Goal: Task Accomplishment & Management: Manage account settings

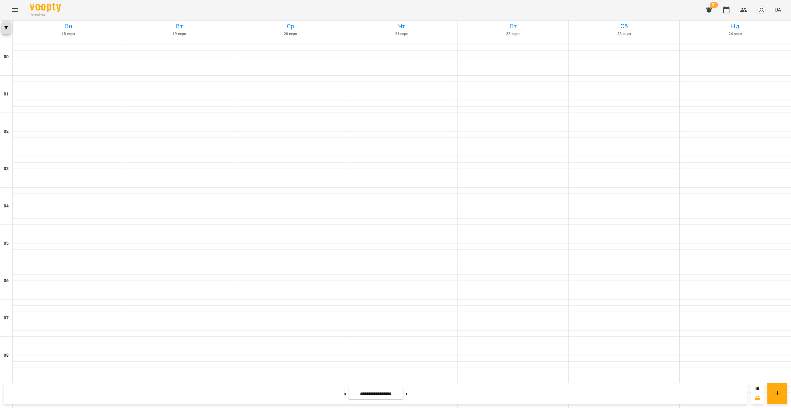
scroll to position [439, 0]
click at [6, 27] on icon "button" at bounding box center [6, 28] width 4 height 4
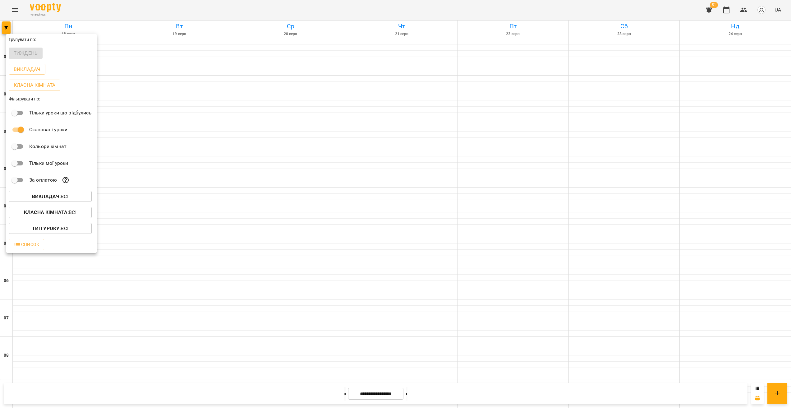
click at [53, 199] on b "Викладач :" at bounding box center [46, 196] width 29 height 6
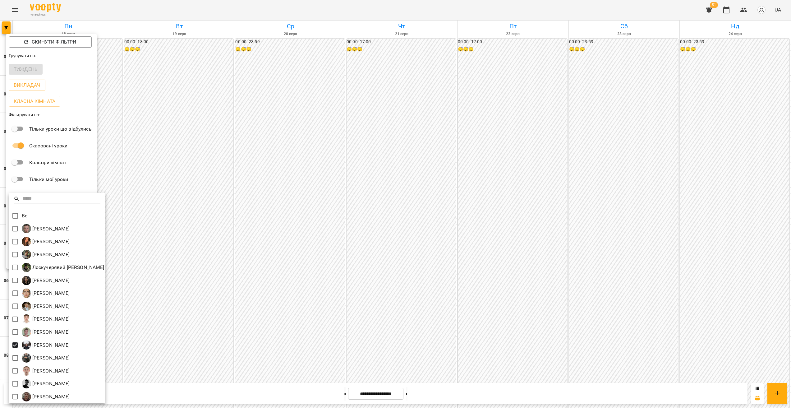
click at [276, 293] on div at bounding box center [395, 204] width 791 height 408
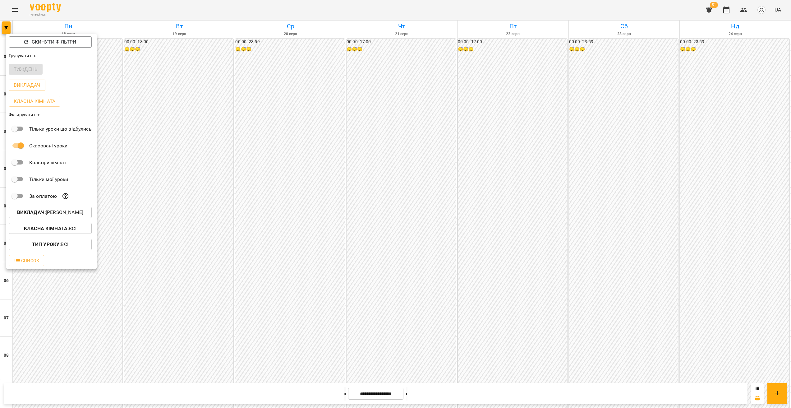
click at [299, 306] on div at bounding box center [395, 204] width 791 height 408
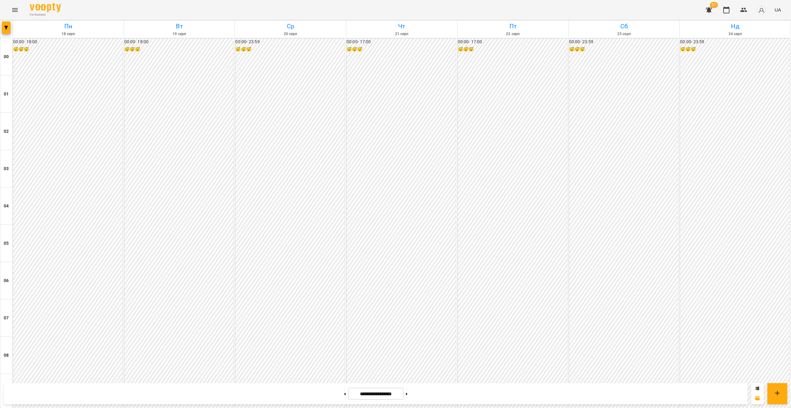
scroll to position [554, 0]
click at [408, 394] on button at bounding box center [407, 394] width 2 height 14
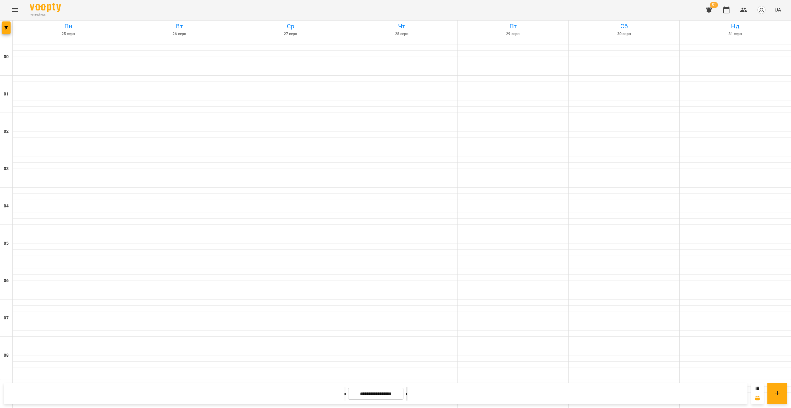
click at [408, 394] on button at bounding box center [407, 394] width 2 height 14
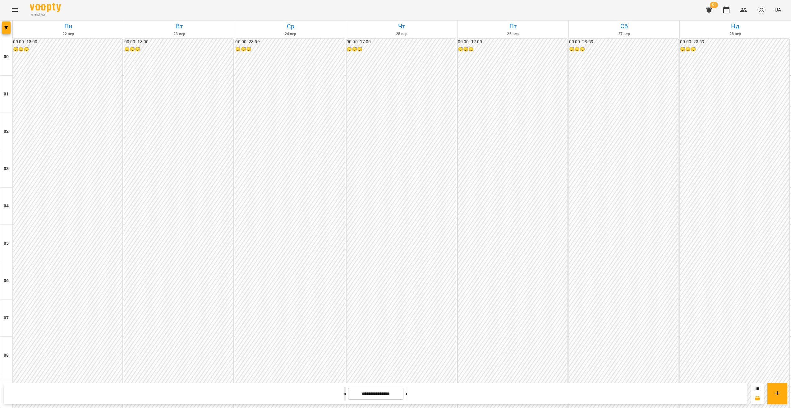
click at [344, 394] on button at bounding box center [345, 394] width 2 height 14
click at [6, 27] on icon "button" at bounding box center [6, 28] width 4 height 4
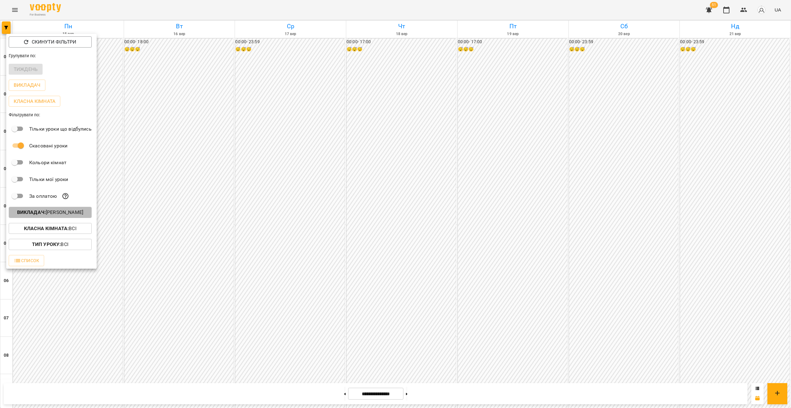
click at [54, 215] on p "Викладач : Садовський Ярослав Олександрович" at bounding box center [50, 212] width 66 height 7
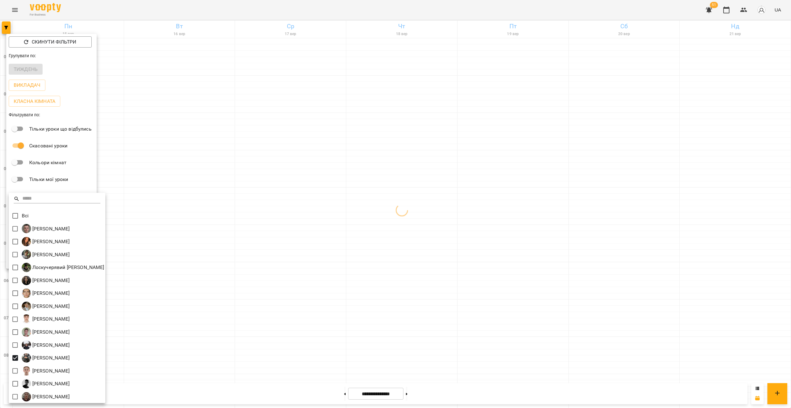
click at [465, 185] on div at bounding box center [395, 204] width 791 height 408
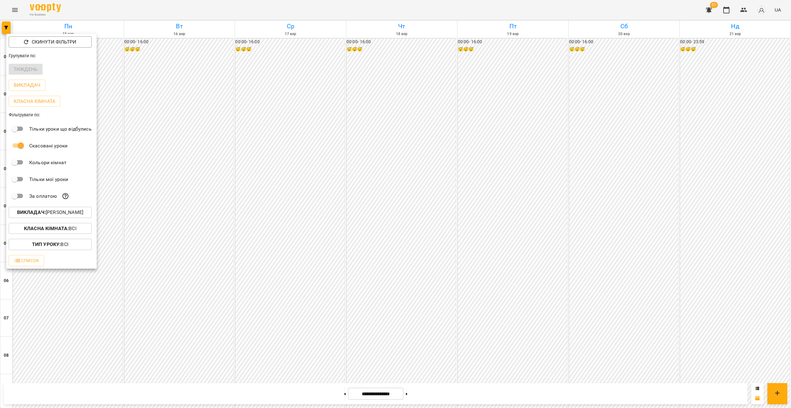
click at [418, 135] on div at bounding box center [395, 204] width 791 height 408
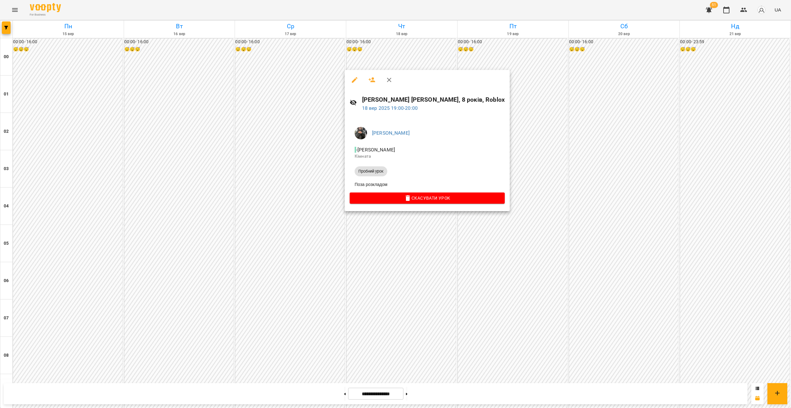
click at [406, 224] on div at bounding box center [395, 204] width 791 height 408
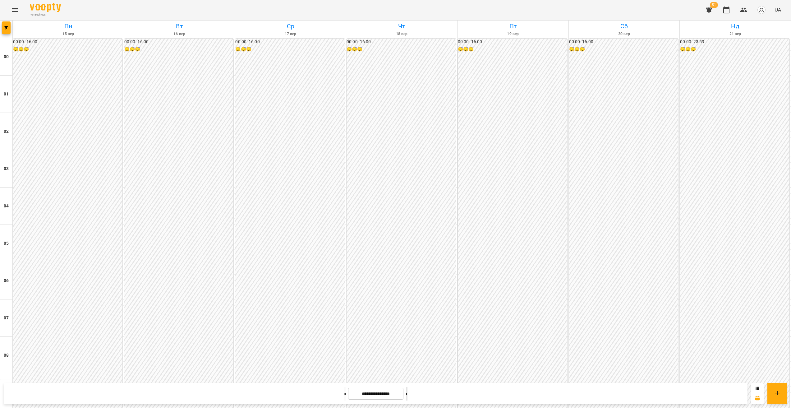
click at [408, 394] on icon at bounding box center [407, 394] width 2 height 2
type input "**********"
click at [7, 30] on button "button" at bounding box center [6, 27] width 9 height 12
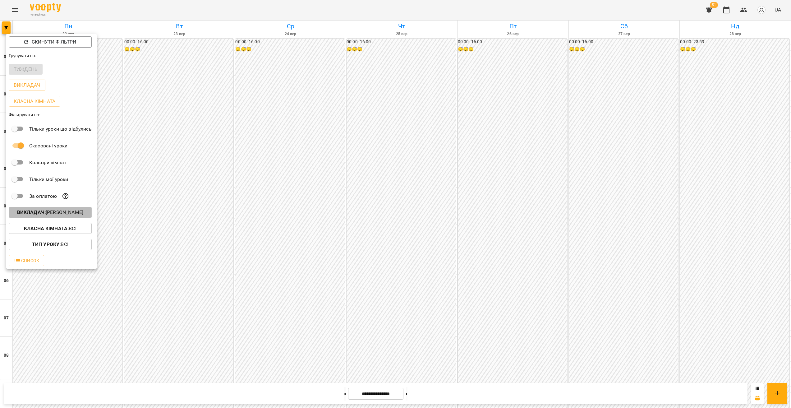
click at [78, 216] on p "Викладач : [PERSON_NAME]" at bounding box center [50, 212] width 66 height 7
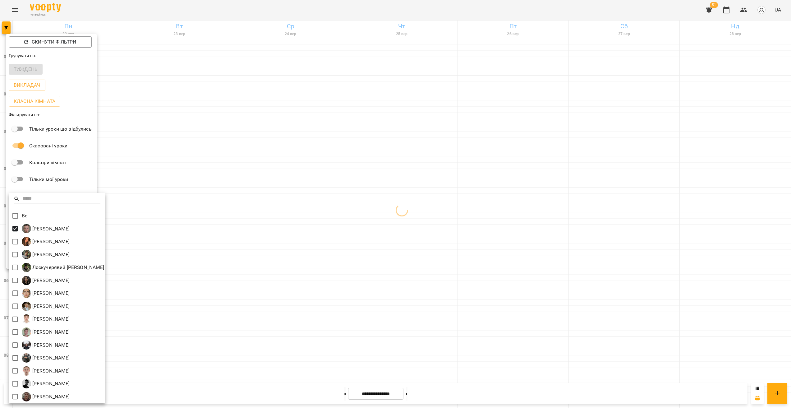
drag, startPoint x: 610, startPoint y: 198, endPoint x: 624, endPoint y: 214, distance: 21.4
click at [609, 198] on div at bounding box center [395, 204] width 791 height 408
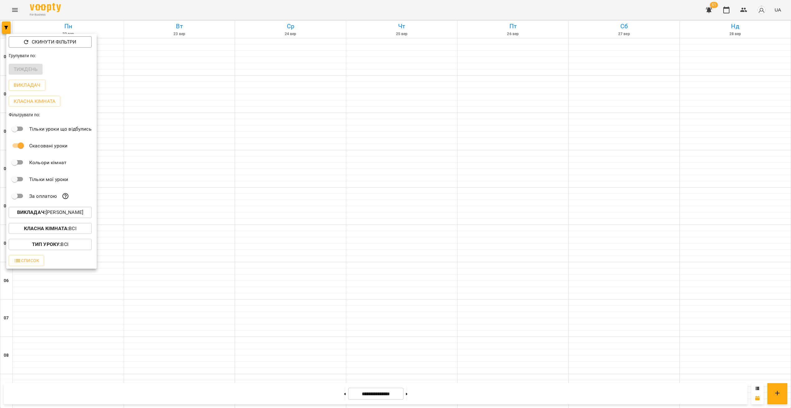
click at [629, 163] on div at bounding box center [395, 204] width 791 height 408
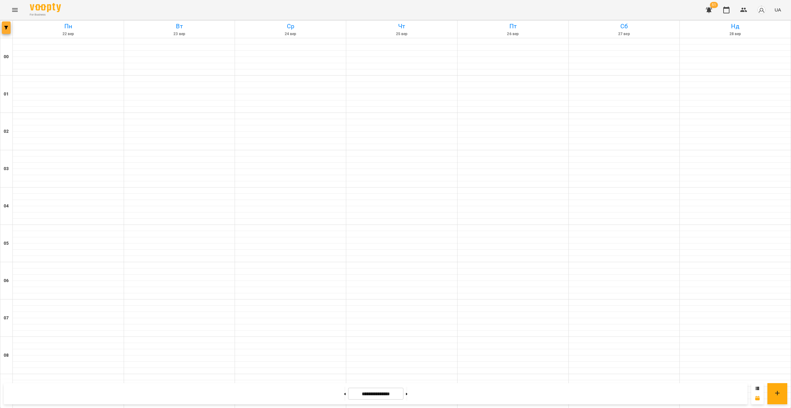
click at [7, 29] on icon "button" at bounding box center [6, 28] width 4 height 4
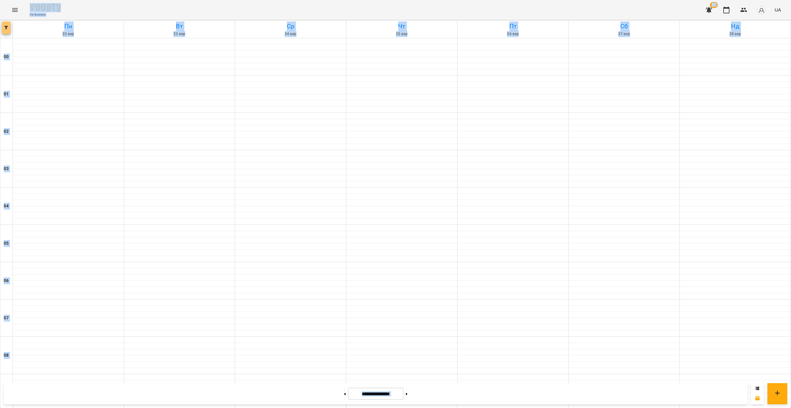
click at [4, 26] on icon "button" at bounding box center [6, 28] width 4 height 4
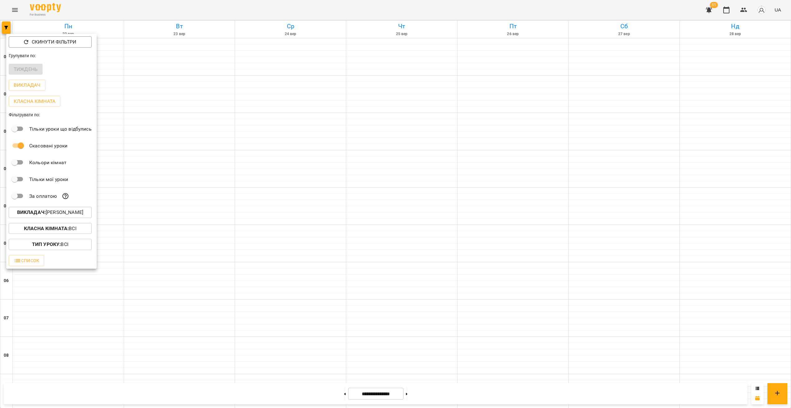
click at [12, 5] on div at bounding box center [395, 204] width 791 height 408
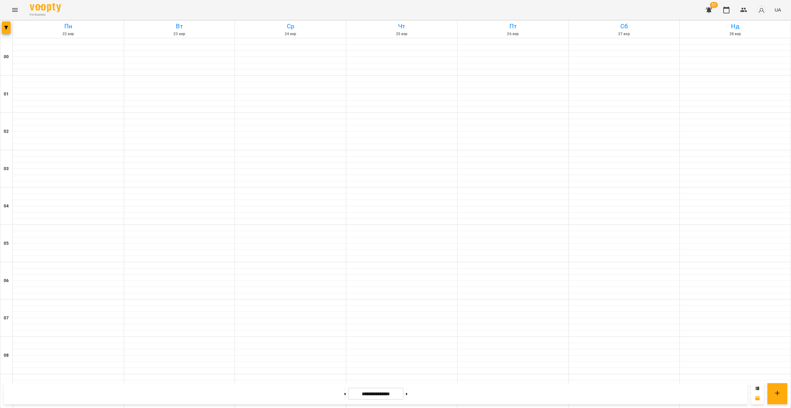
click at [18, 16] on div "Скинути фільтри Групувати по: Тиждень Викладач Класна кімната Фільтрувати по: Т…" at bounding box center [395, 204] width 791 height 408
click at [12, 13] on icon "Menu" at bounding box center [14, 9] width 7 height 7
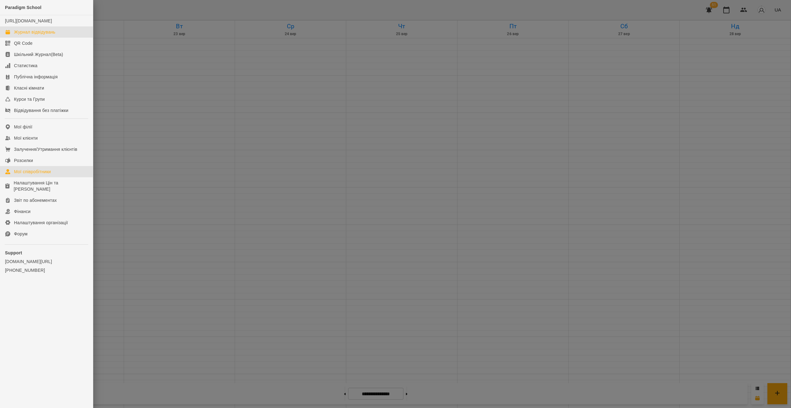
click at [44, 177] on link "Мої співробітники" at bounding box center [46, 171] width 93 height 11
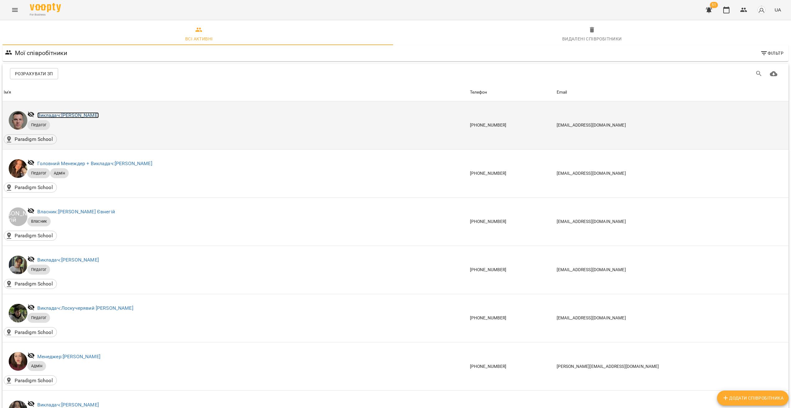
click at [62, 117] on link "Викладач: Альохін Андрій Леонідович" at bounding box center [68, 115] width 62 height 6
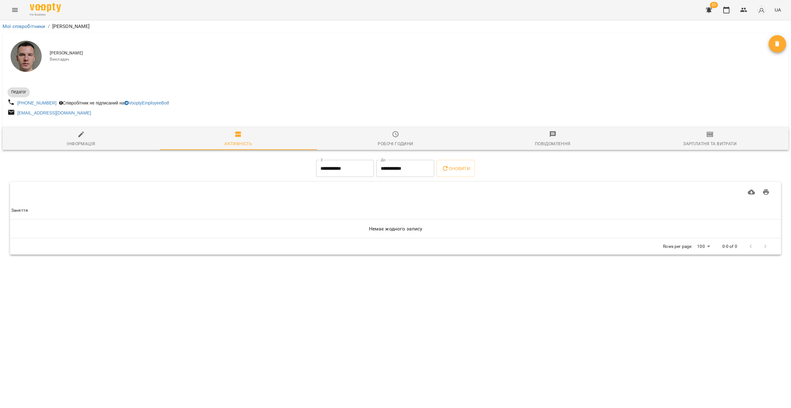
click at [401, 138] on span "Робочі години" at bounding box center [396, 139] width 150 height 17
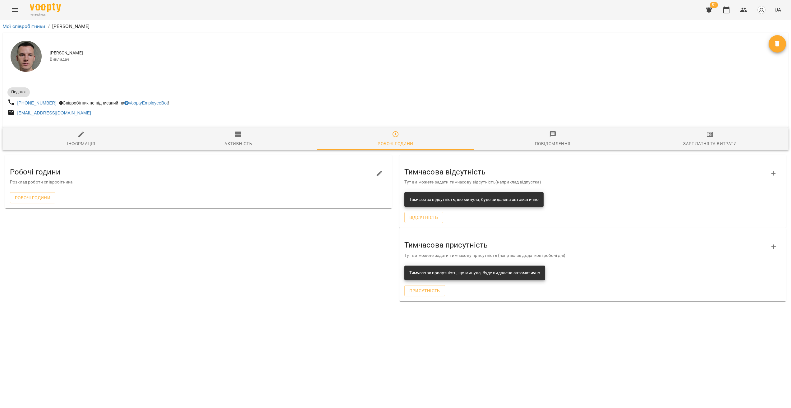
click at [18, 14] on button "Menu" at bounding box center [14, 9] width 15 height 15
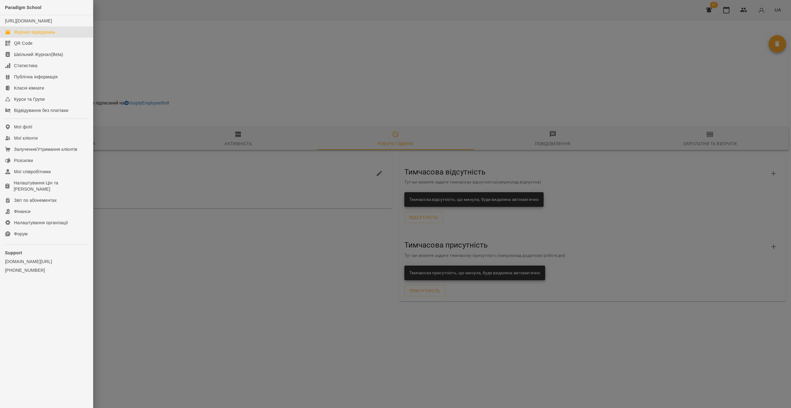
click at [55, 35] on div "Журнал відвідувань" at bounding box center [34, 32] width 41 height 6
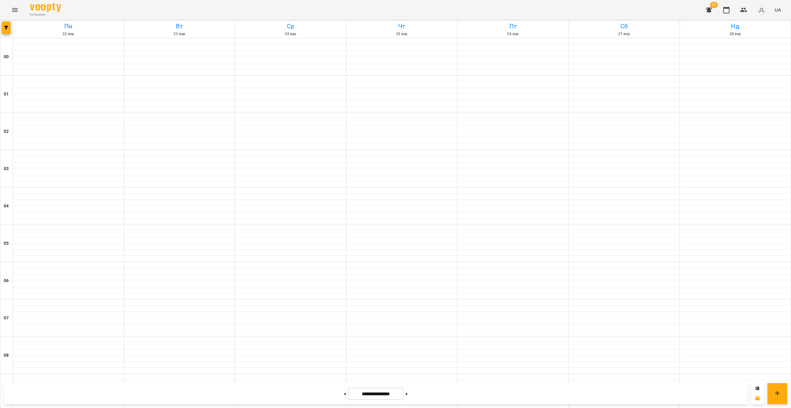
scroll to position [554, 0]
click at [10, 11] on button "Menu" at bounding box center [14, 9] width 15 height 15
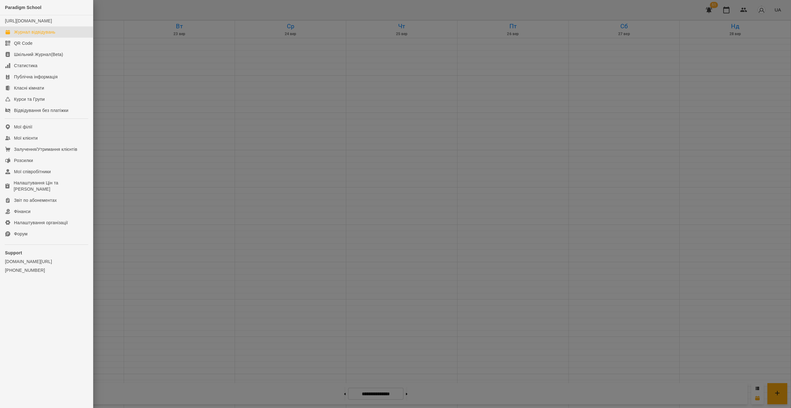
click at [188, 70] on div at bounding box center [395, 204] width 791 height 408
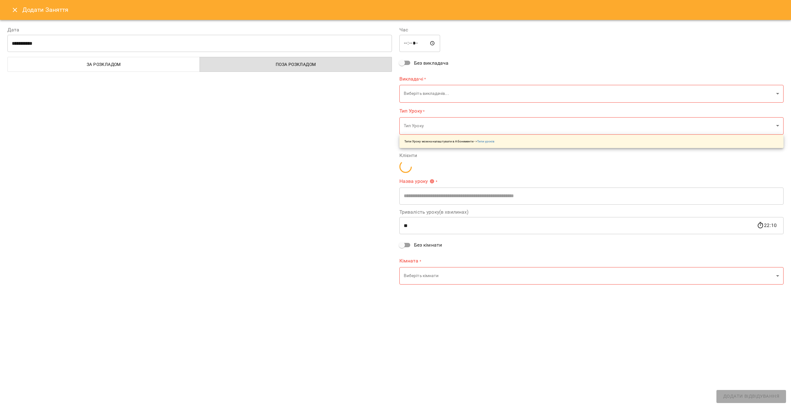
type input "**********"
click at [12, 12] on icon "Close" at bounding box center [14, 9] width 7 height 7
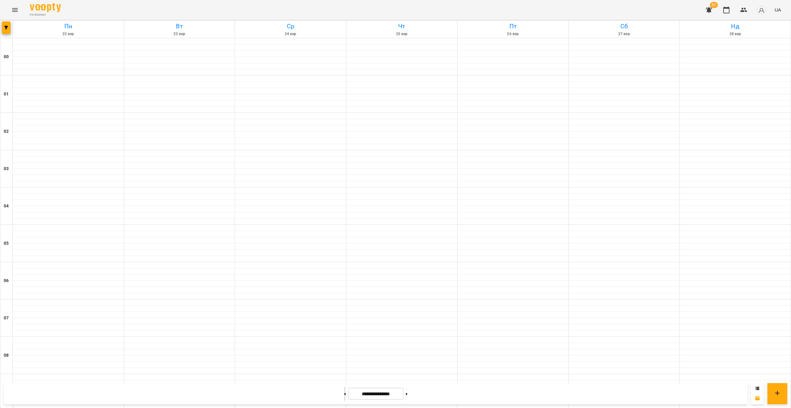
click at [344, 391] on button at bounding box center [345, 394] width 2 height 14
type input "**********"
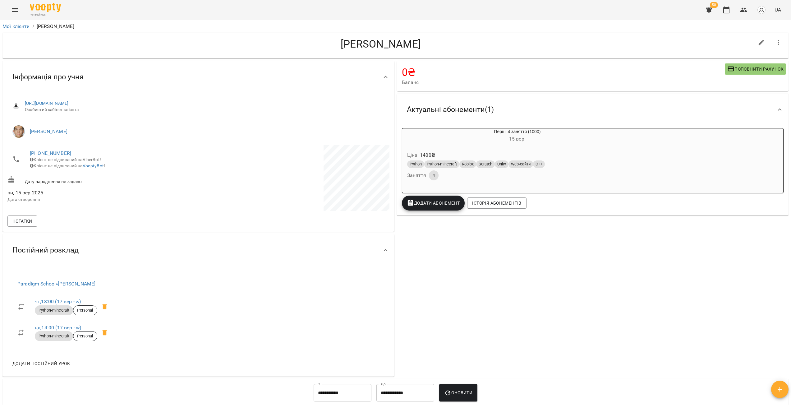
click at [15, 13] on icon "Menu" at bounding box center [14, 9] width 7 height 7
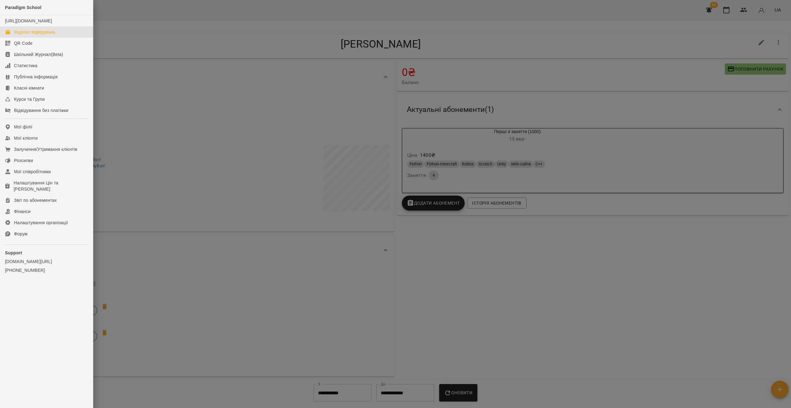
click at [36, 38] on link "Журнал відвідувань" at bounding box center [46, 31] width 93 height 11
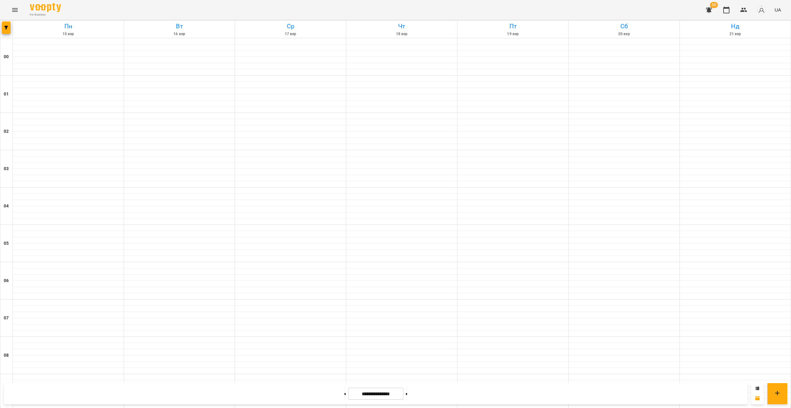
scroll to position [554, 0]
click at [4, 24] on button "button" at bounding box center [6, 27] width 9 height 12
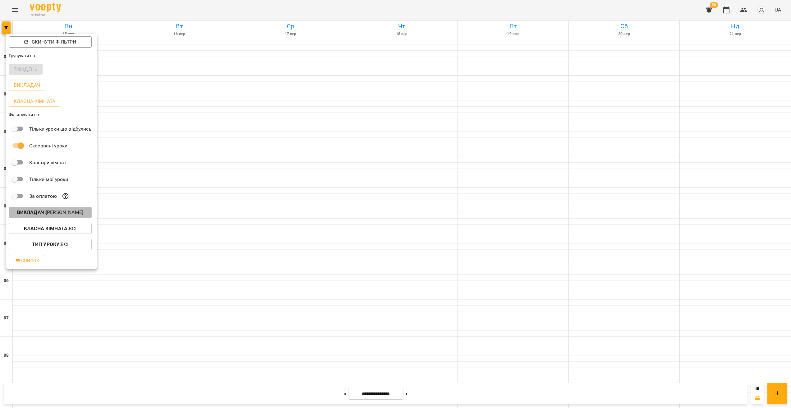
click at [82, 218] on button "Викладач : [PERSON_NAME]" at bounding box center [50, 212] width 83 height 11
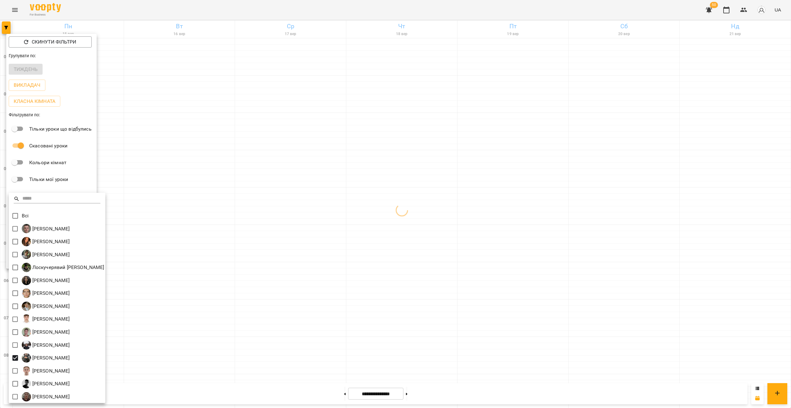
click at [440, 214] on div at bounding box center [395, 204] width 791 height 408
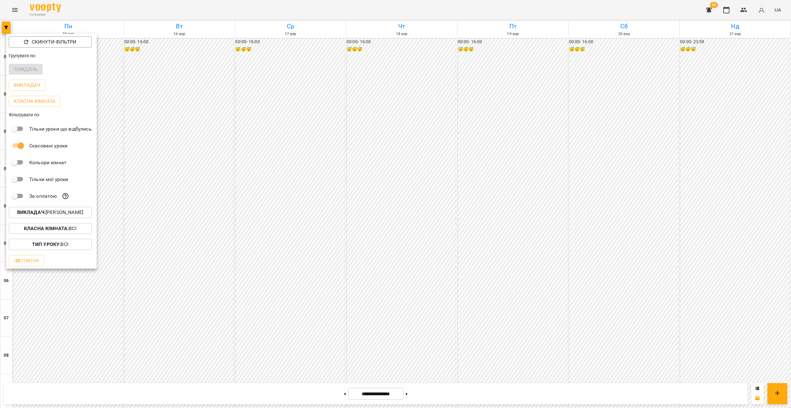
click at [399, 119] on div at bounding box center [395, 204] width 791 height 408
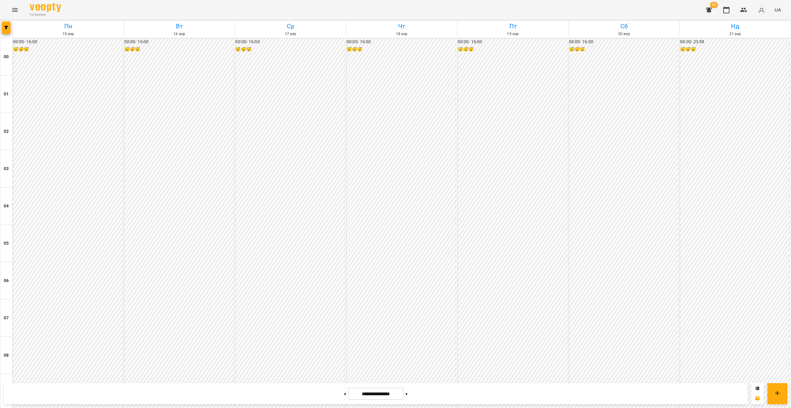
scroll to position [492, 0]
click at [8, 25] on button "button" at bounding box center [6, 27] width 9 height 12
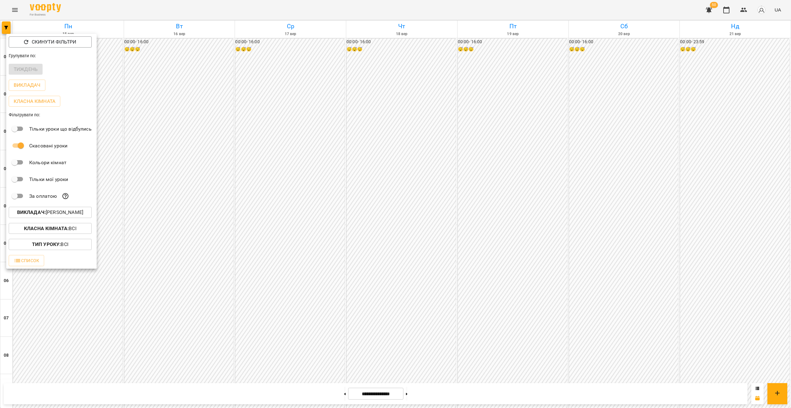
click at [59, 216] on p "Викладач : [PERSON_NAME]" at bounding box center [50, 212] width 66 height 7
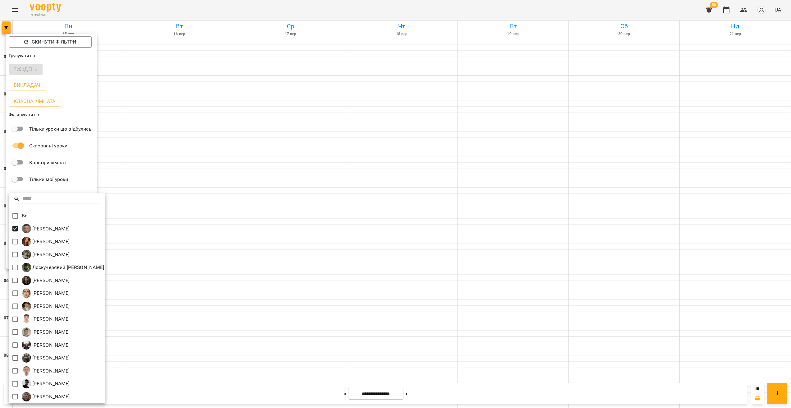
click at [219, 240] on div at bounding box center [395, 204] width 791 height 408
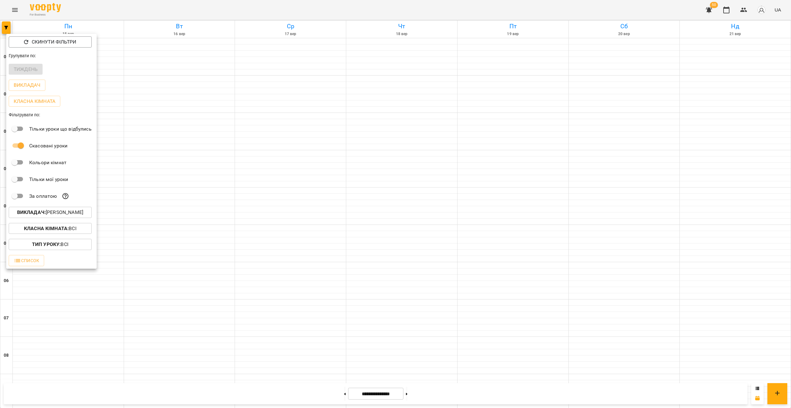
click at [274, 204] on div at bounding box center [395, 204] width 791 height 408
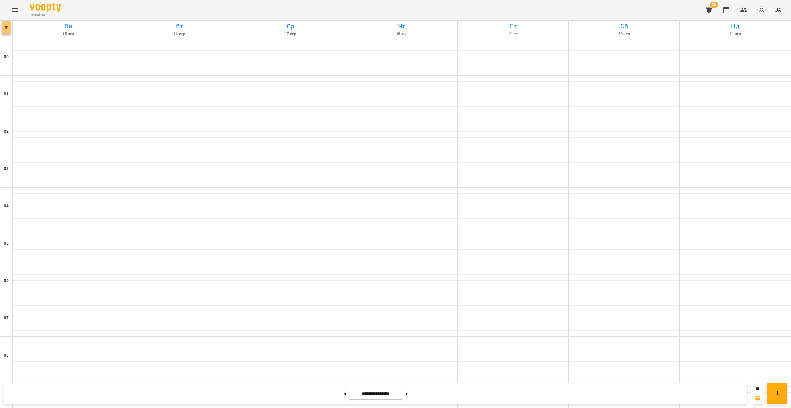
click at [3, 31] on button "button" at bounding box center [6, 27] width 9 height 12
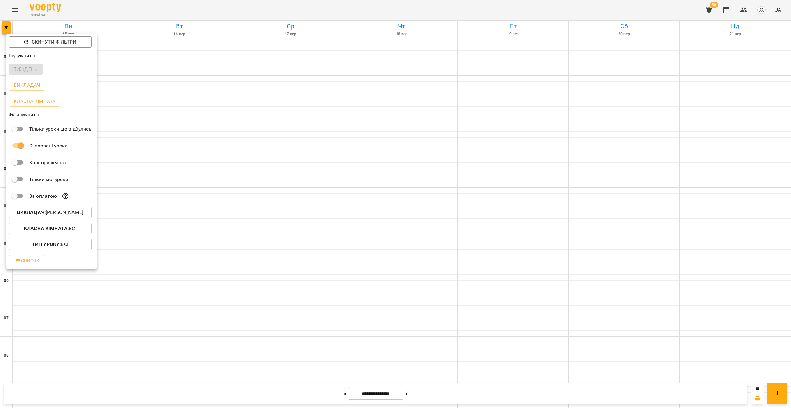
click at [68, 212] on p "Викладач : [PERSON_NAME]" at bounding box center [50, 212] width 66 height 7
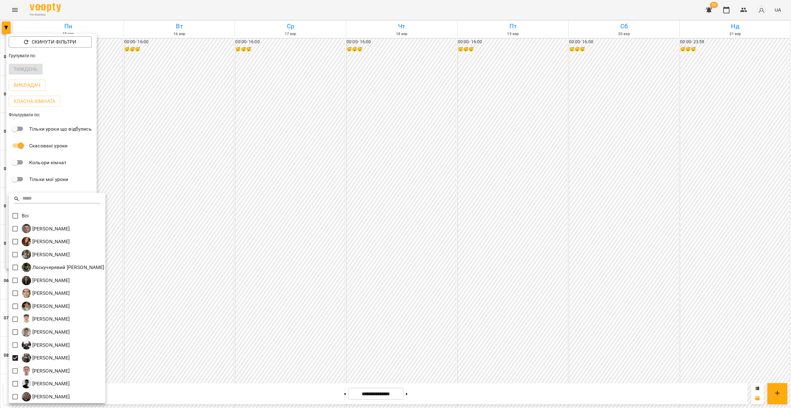
click at [581, 175] on div at bounding box center [395, 204] width 791 height 408
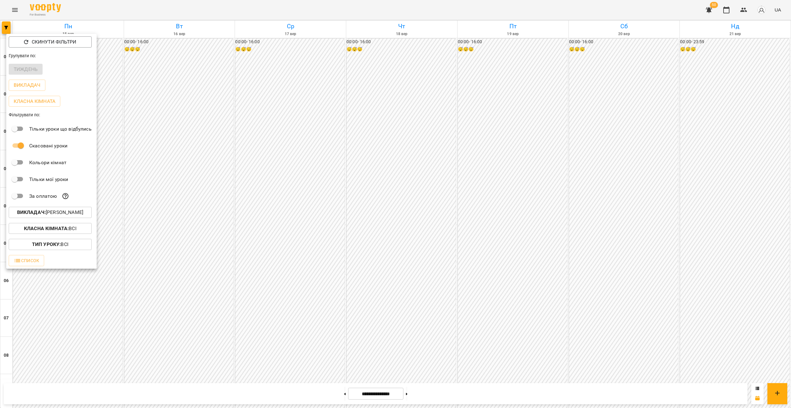
click at [624, 195] on div at bounding box center [395, 204] width 791 height 408
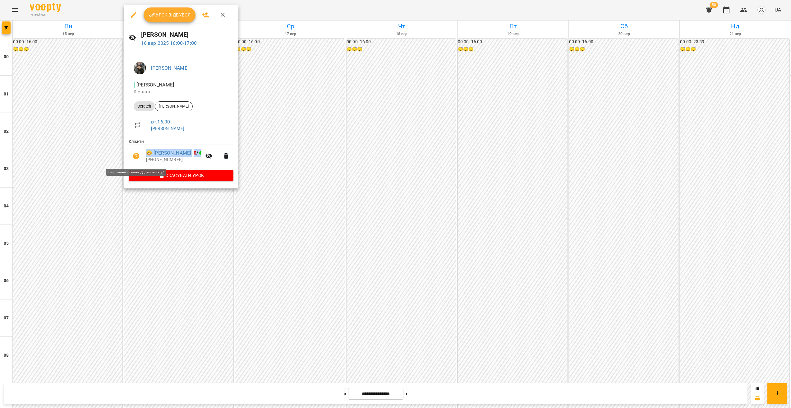
drag, startPoint x: 199, startPoint y: 156, endPoint x: 143, endPoint y: 155, distance: 56.0
click at [143, 155] on li "😀 Рязанов Гліб 0 / 4 +380633995487" at bounding box center [181, 156] width 105 height 22
click at [199, 151] on span "😀 Рязанов Гліб 0 / 4" at bounding box center [173, 152] width 55 height 7
click at [181, 209] on div at bounding box center [395, 204] width 791 height 408
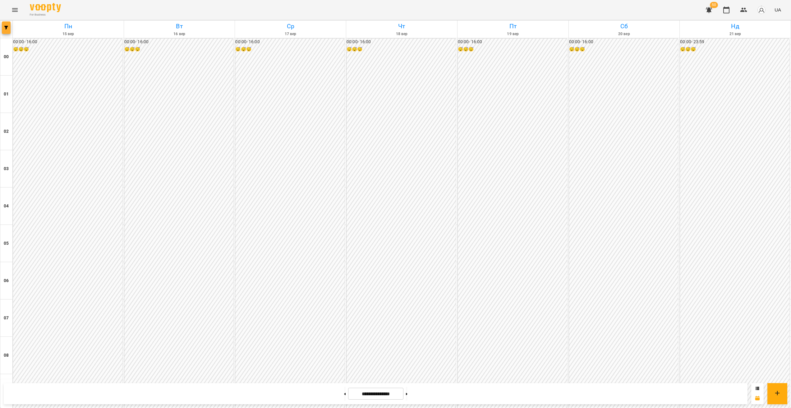
click at [7, 31] on button "button" at bounding box center [6, 27] width 9 height 12
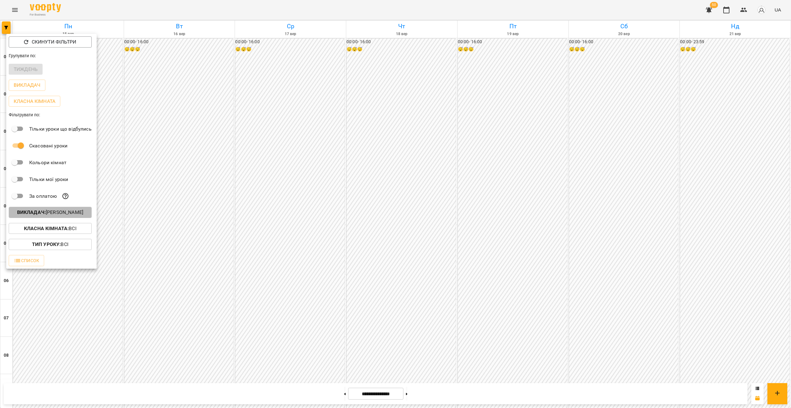
click at [67, 214] on p "Викладач : [PERSON_NAME]" at bounding box center [50, 212] width 66 height 7
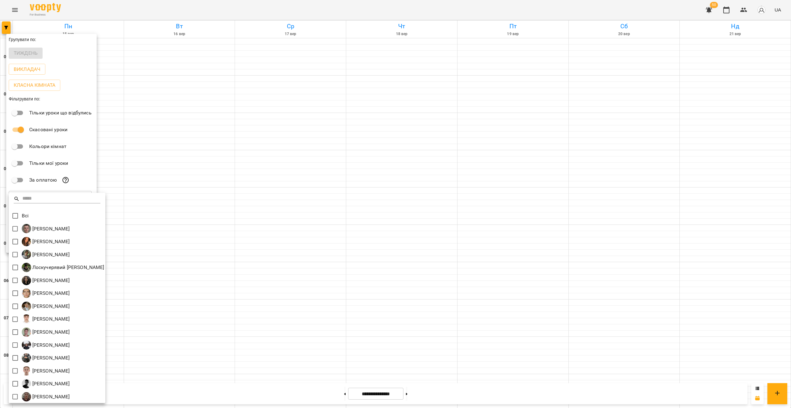
scroll to position [1, 0]
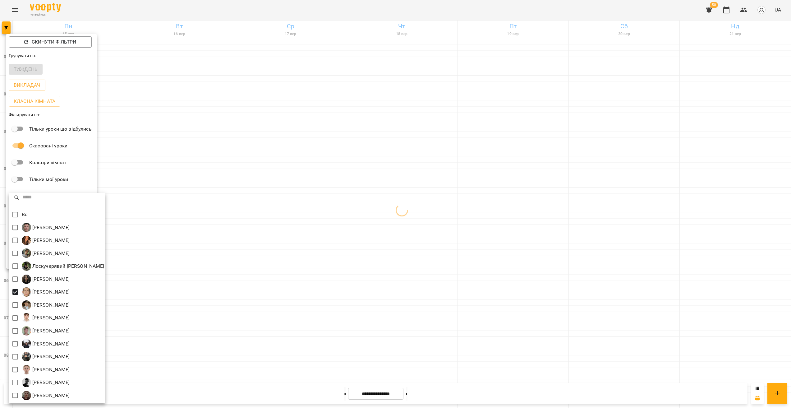
click at [451, 222] on div at bounding box center [395, 204] width 791 height 408
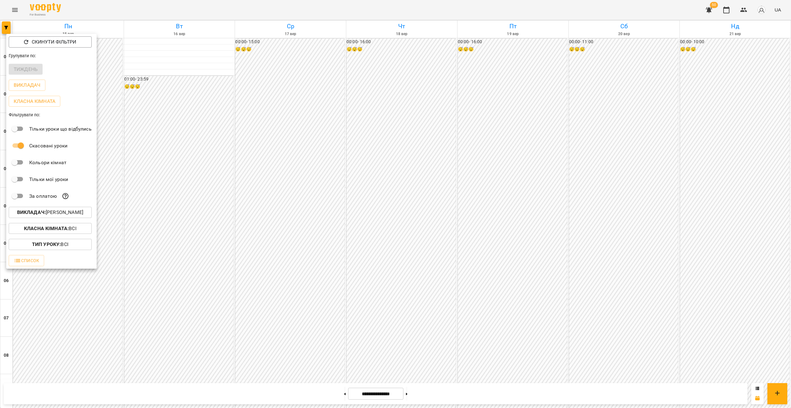
click at [442, 178] on div at bounding box center [395, 204] width 791 height 408
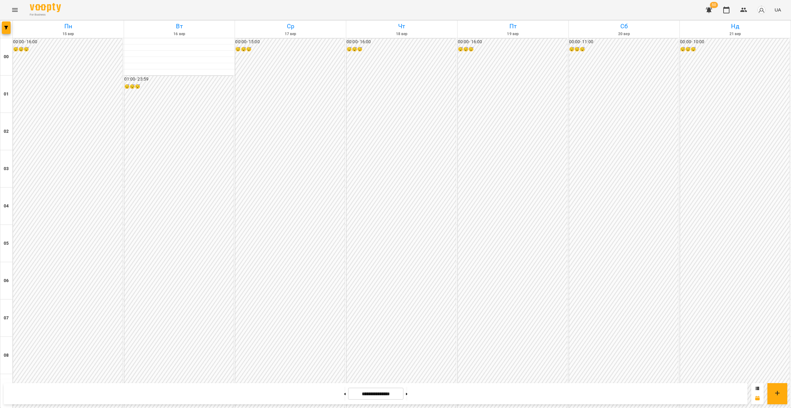
scroll to position [316, 0]
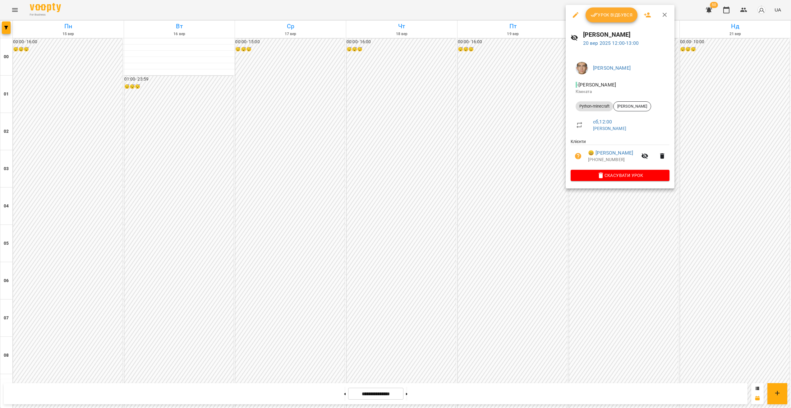
click at [631, 229] on div at bounding box center [395, 204] width 791 height 408
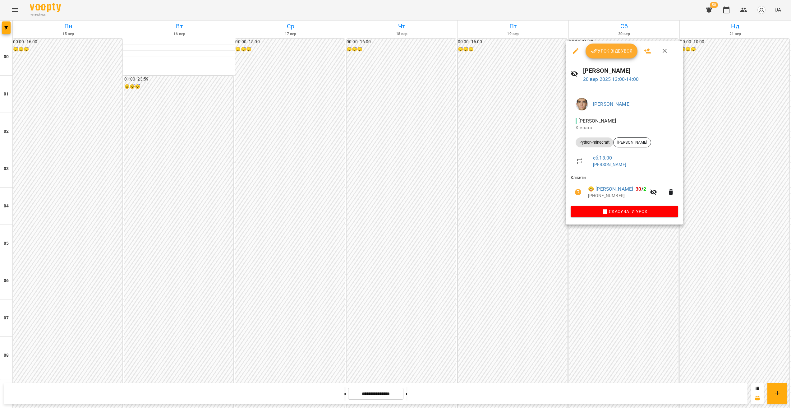
click at [721, 267] on div at bounding box center [395, 204] width 791 height 408
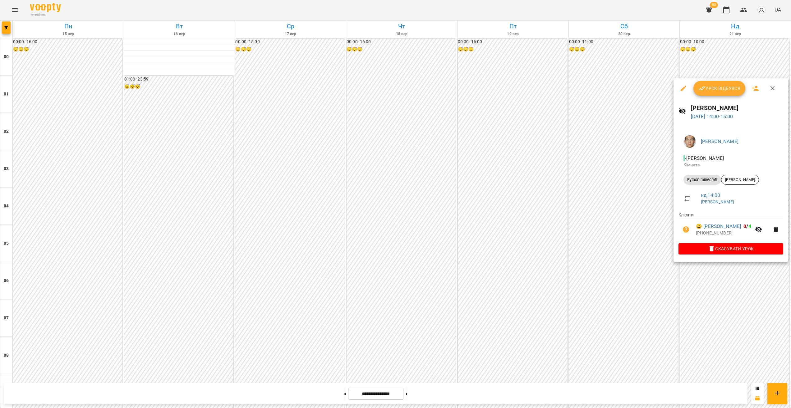
click at [715, 301] on div at bounding box center [395, 204] width 791 height 408
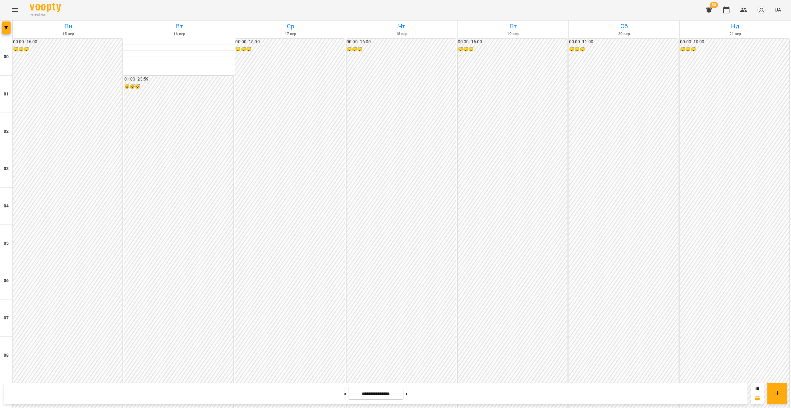
click at [309, 260] on div "00:00 - 15:00 😴😴😴" at bounding box center [289, 318] width 109 height 559
click at [424, 274] on div at bounding box center [395, 204] width 791 height 408
click at [8, 32] on button "button" at bounding box center [6, 27] width 9 height 12
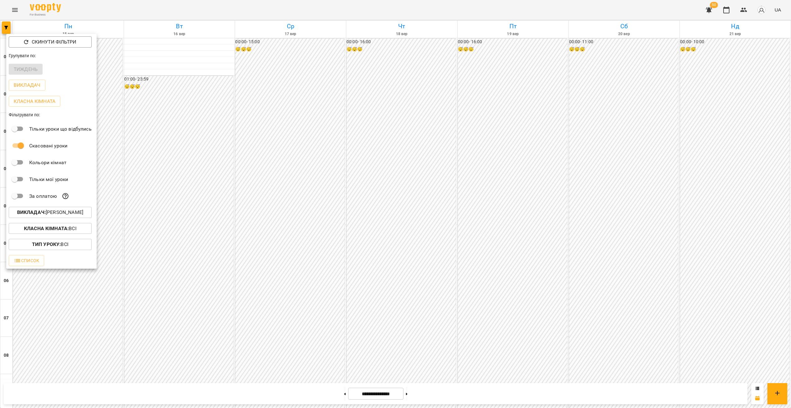
click at [66, 216] on p "Викладач : Недайборщ Андрій Сергійович" at bounding box center [50, 212] width 66 height 7
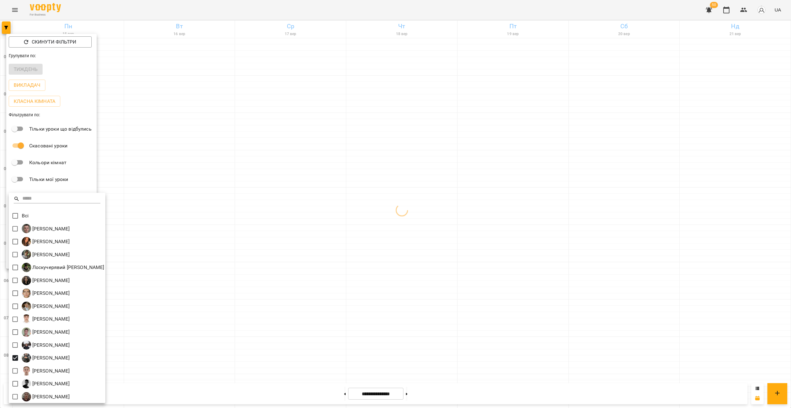
click at [423, 191] on div at bounding box center [395, 204] width 791 height 408
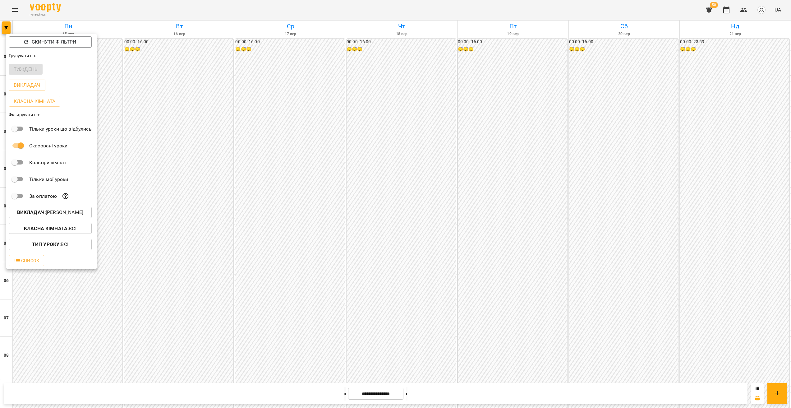
click at [426, 230] on div at bounding box center [395, 204] width 791 height 408
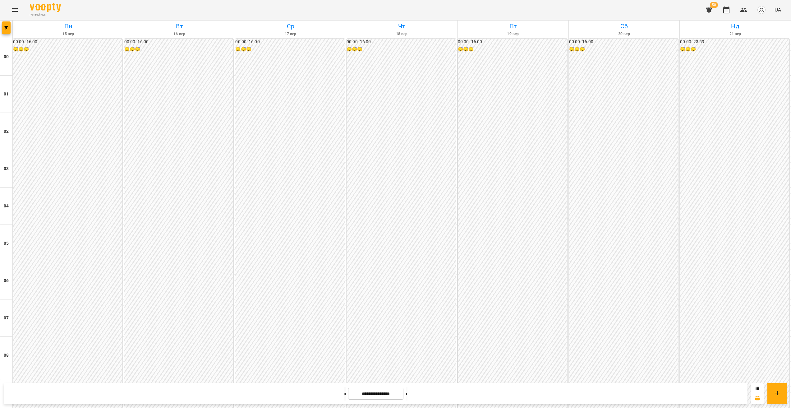
scroll to position [520, 0]
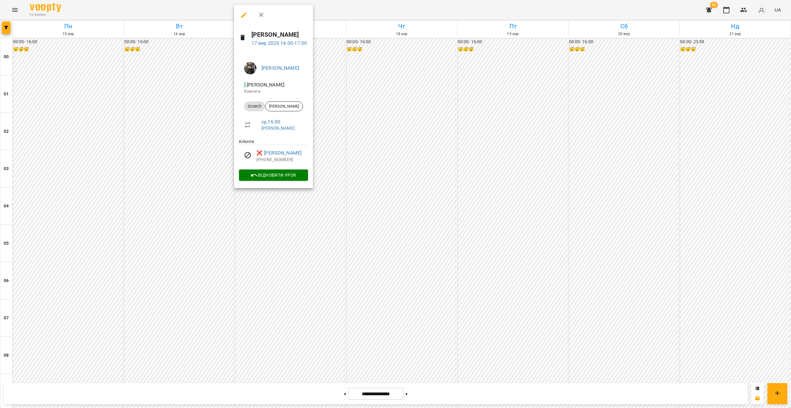
click at [452, 174] on div at bounding box center [395, 204] width 791 height 408
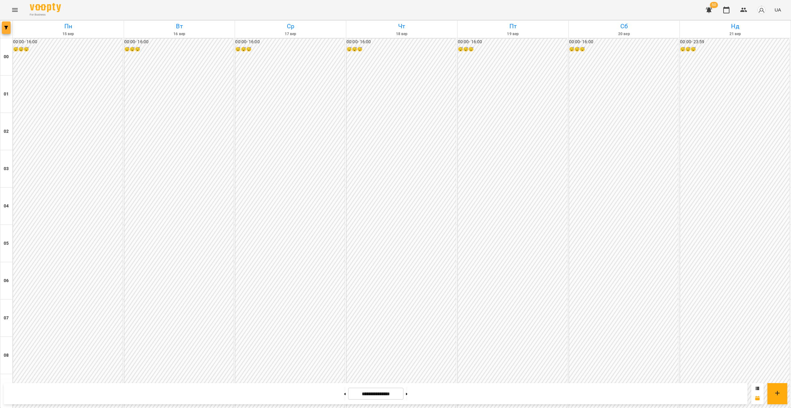
click at [7, 30] on button "button" at bounding box center [6, 27] width 9 height 12
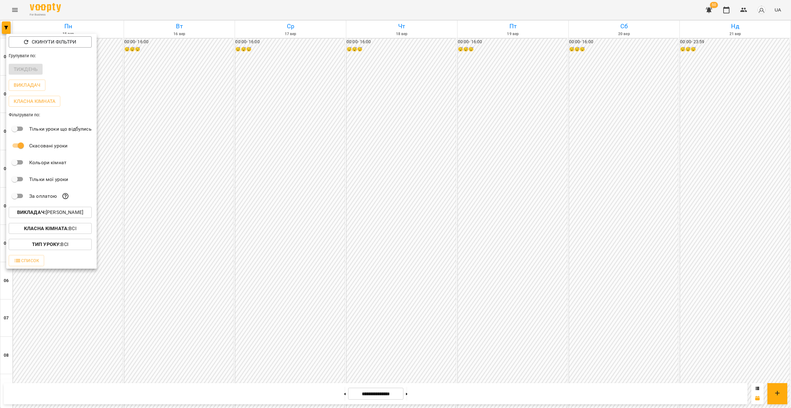
click at [53, 211] on p "Викладач : [PERSON_NAME]" at bounding box center [50, 212] width 66 height 7
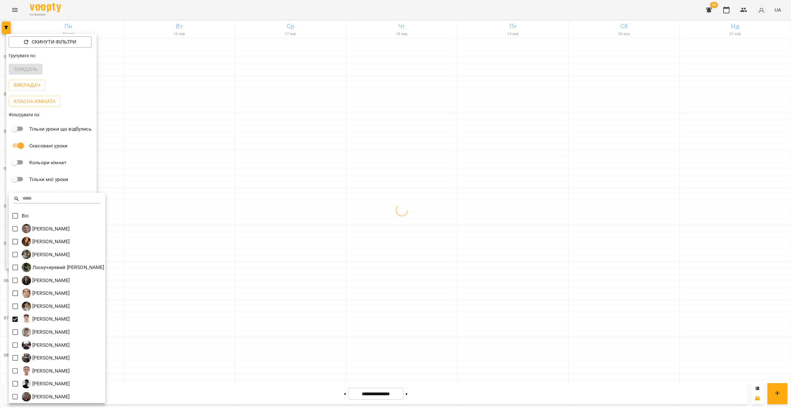
click at [348, 220] on div at bounding box center [395, 204] width 791 height 408
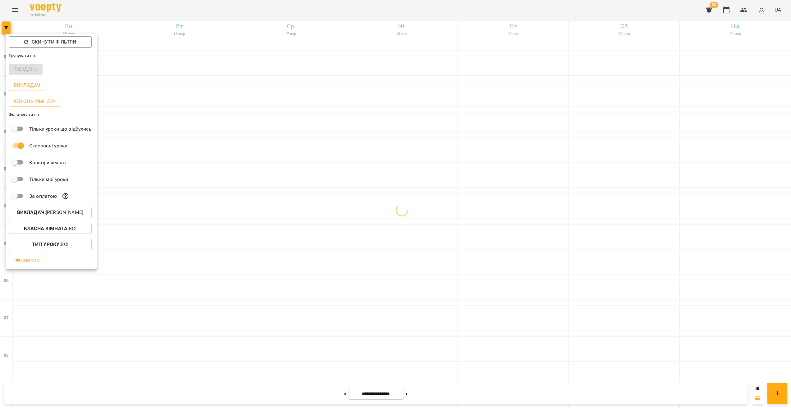
click at [324, 163] on div at bounding box center [395, 204] width 791 height 408
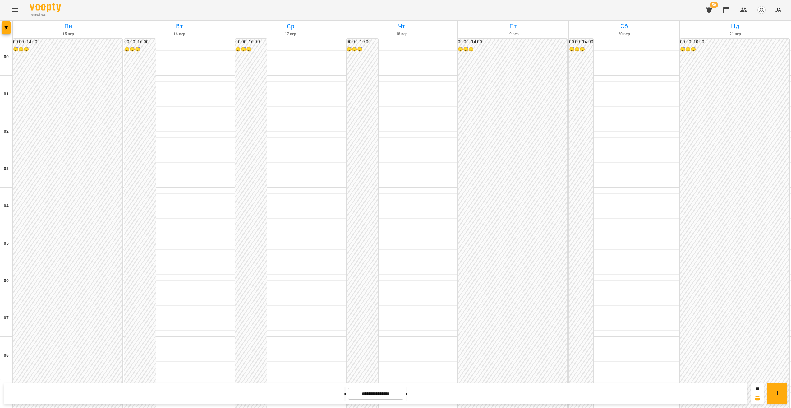
scroll to position [494, 0]
click at [4, 28] on span "button" at bounding box center [6, 28] width 9 height 4
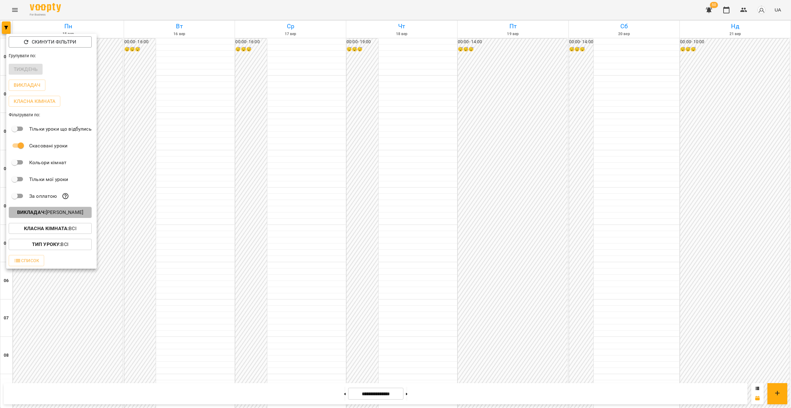
click at [42, 213] on b "Викладач :" at bounding box center [31, 212] width 29 height 6
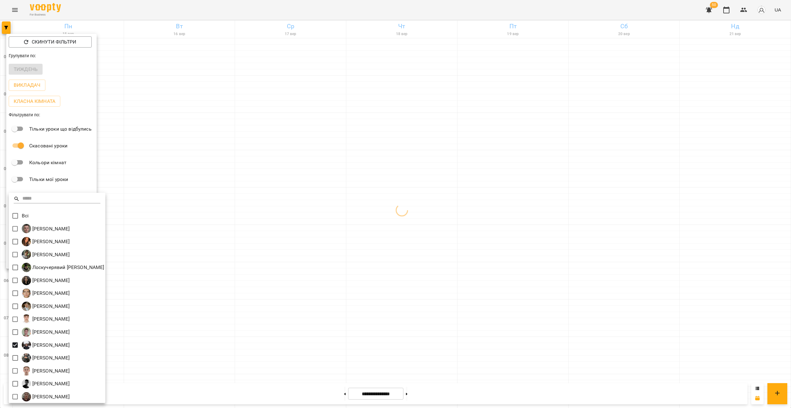
click at [390, 207] on div at bounding box center [395, 204] width 791 height 408
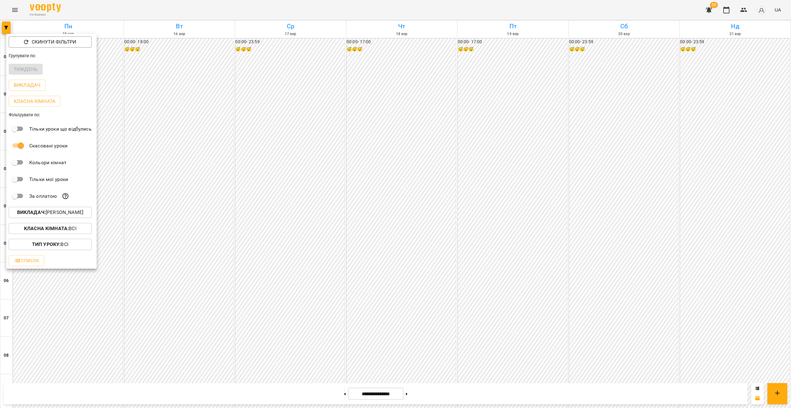
click at [418, 217] on div at bounding box center [395, 204] width 791 height 408
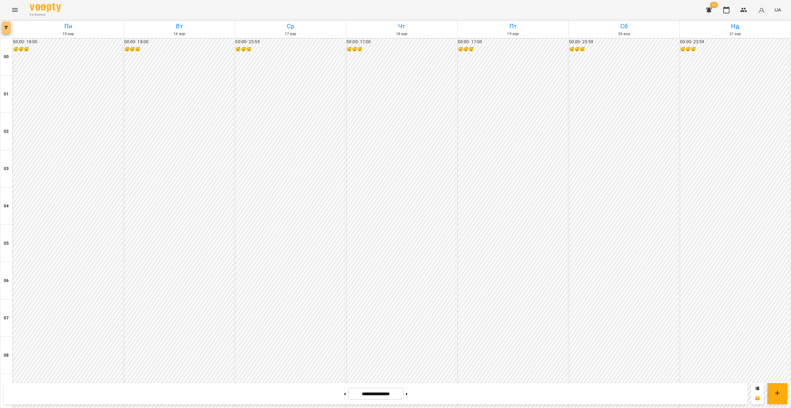
click at [5, 31] on button "button" at bounding box center [6, 27] width 9 height 12
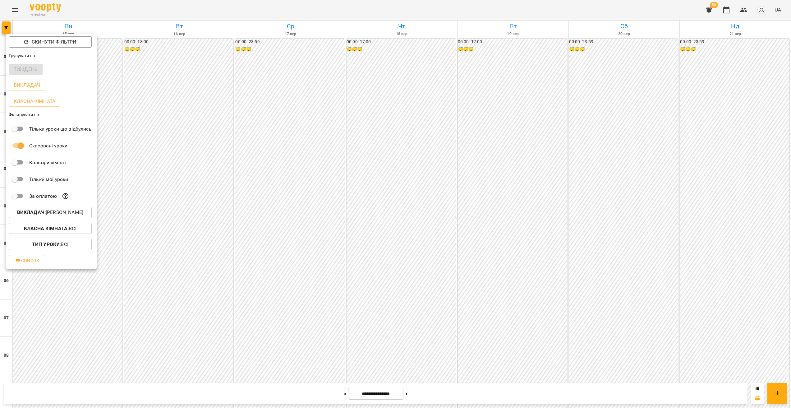
click at [50, 211] on p "Викладач : Садовський Ярослав Олександрович" at bounding box center [50, 212] width 66 height 7
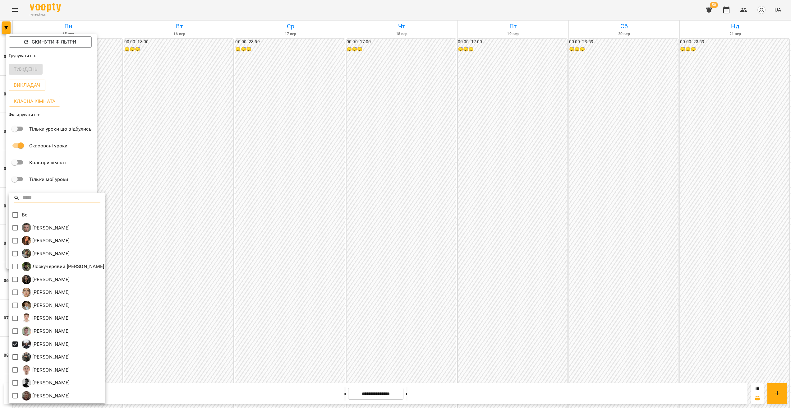
scroll to position [1, 0]
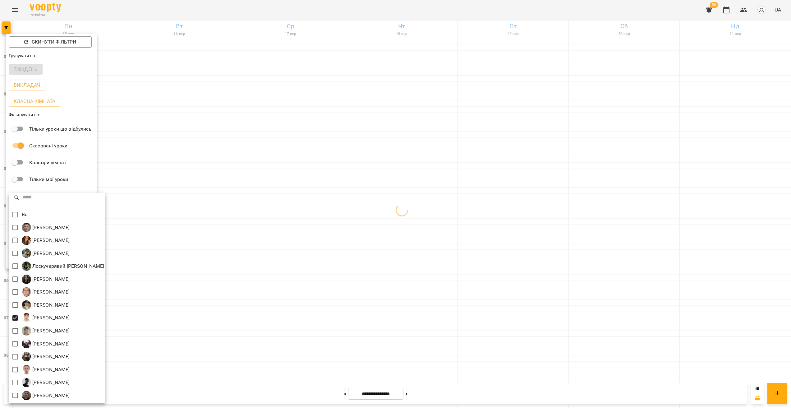
drag, startPoint x: 261, startPoint y: 291, endPoint x: 267, endPoint y: 319, distance: 28.6
click at [261, 291] on div at bounding box center [395, 204] width 791 height 408
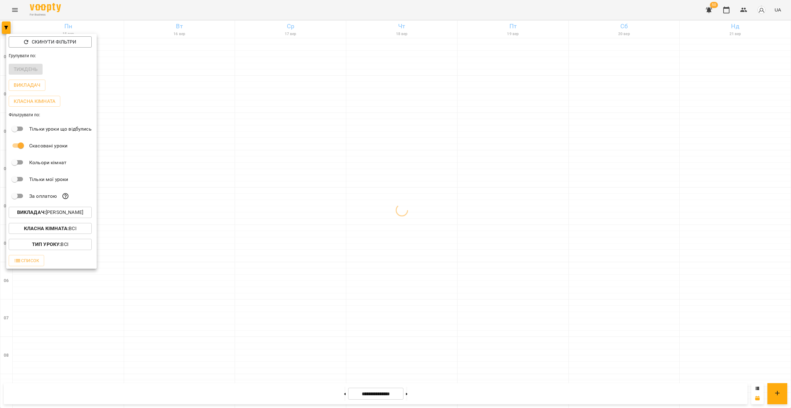
click at [259, 293] on div at bounding box center [395, 204] width 791 height 408
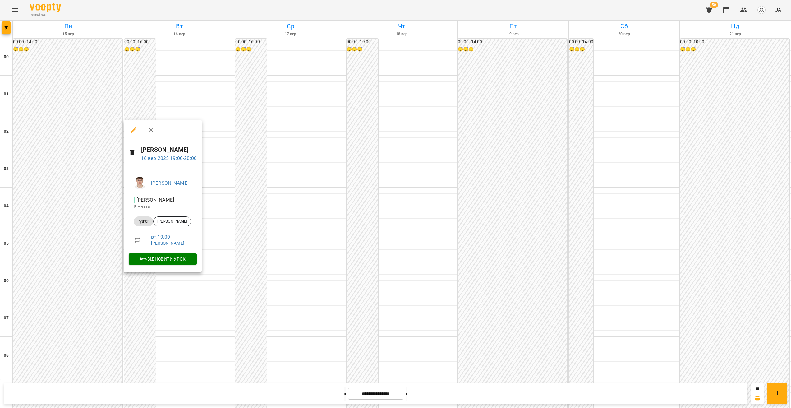
click at [151, 280] on div at bounding box center [395, 204] width 791 height 408
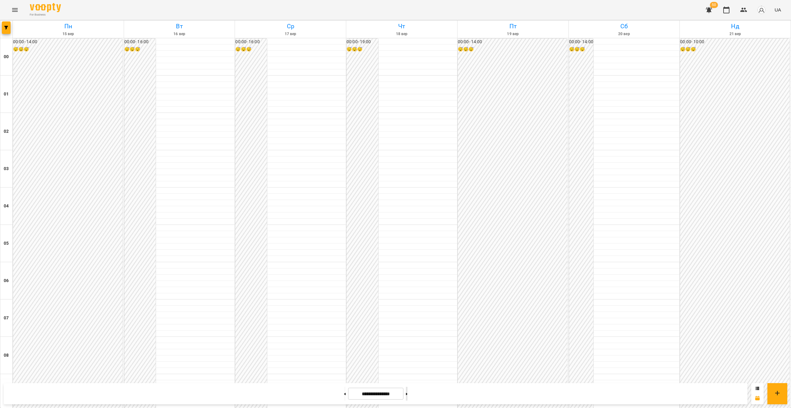
click at [408, 393] on button at bounding box center [407, 394] width 2 height 14
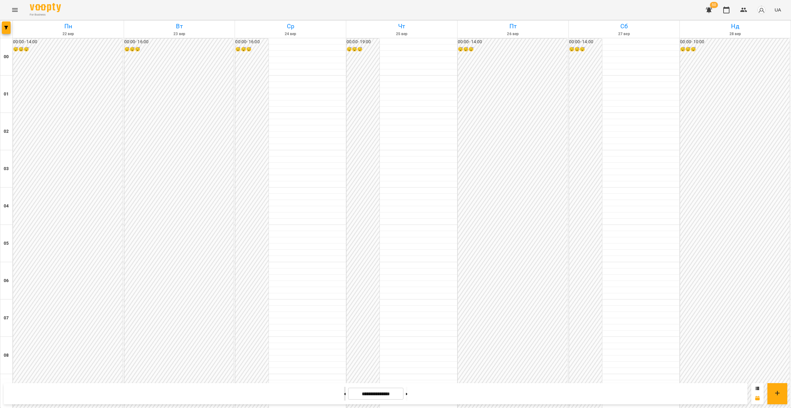
click at [344, 391] on button at bounding box center [345, 394] width 2 height 14
type input "**********"
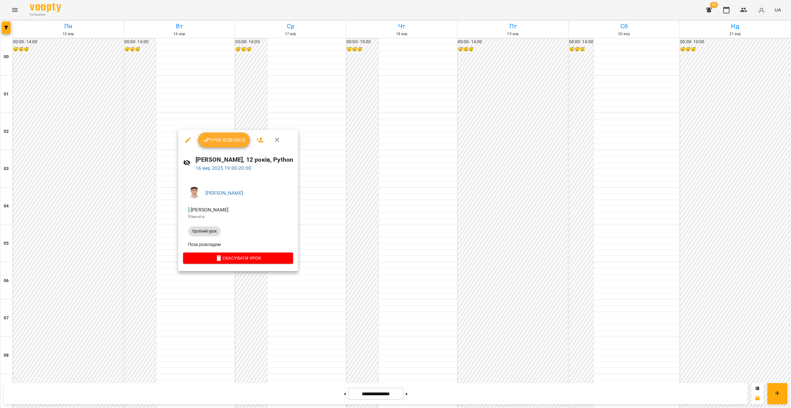
click at [187, 311] on div at bounding box center [395, 204] width 791 height 408
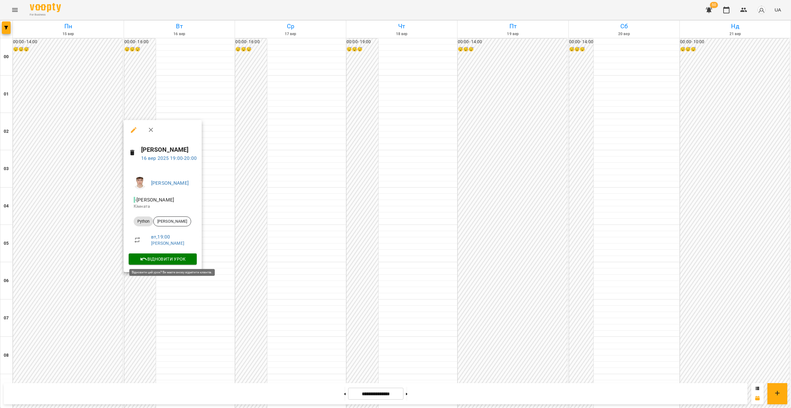
click at [171, 259] on span "Відновити урок" at bounding box center [163, 258] width 58 height 7
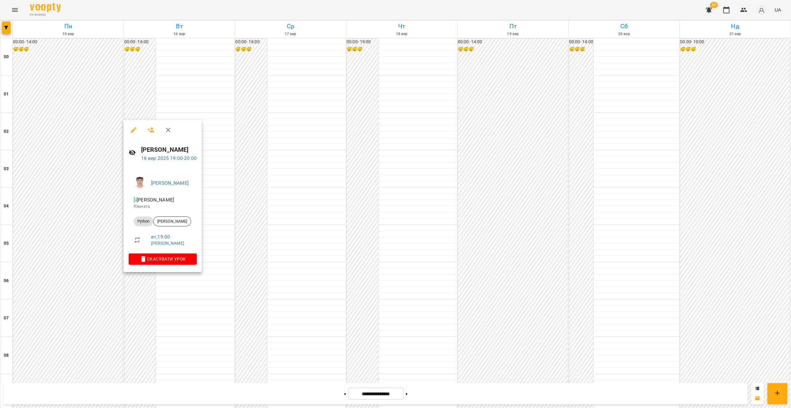
click at [133, 131] on icon "button" at bounding box center [133, 129] width 7 height 7
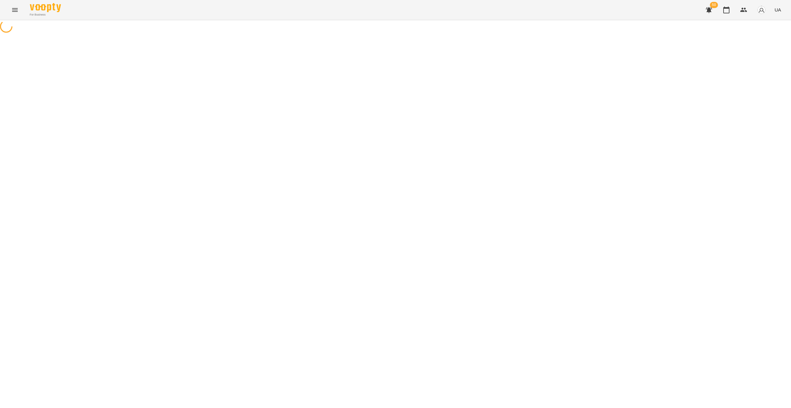
select select "******"
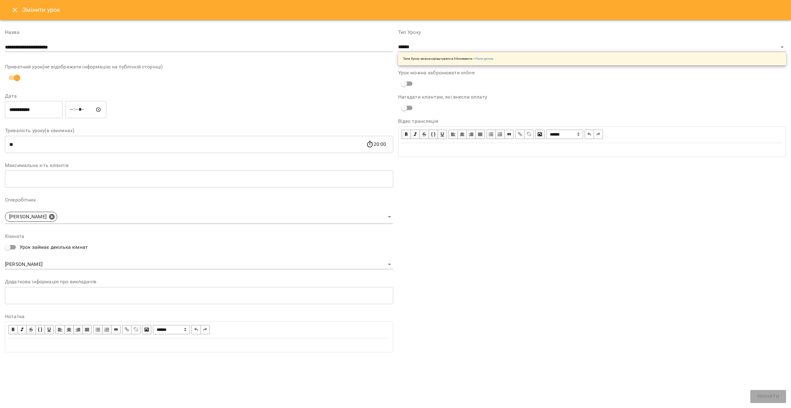
drag, startPoint x: 16, startPoint y: 12, endPoint x: 31, endPoint y: 16, distance: 15.5
click at [16, 12] on icon "Close" at bounding box center [14, 9] width 7 height 7
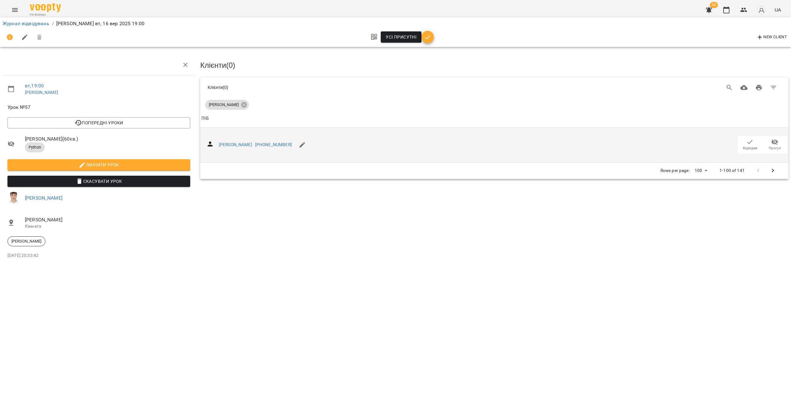
click at [744, 140] on span "Відвідав" at bounding box center [749, 144] width 17 height 12
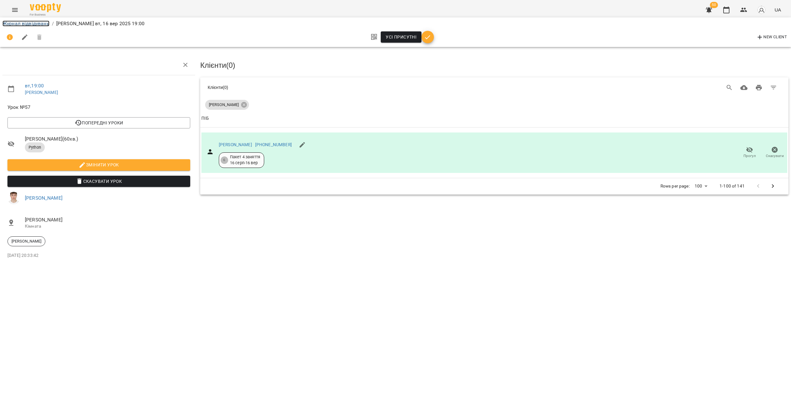
click at [16, 25] on link "Журнал відвідувань" at bounding box center [25, 24] width 47 height 6
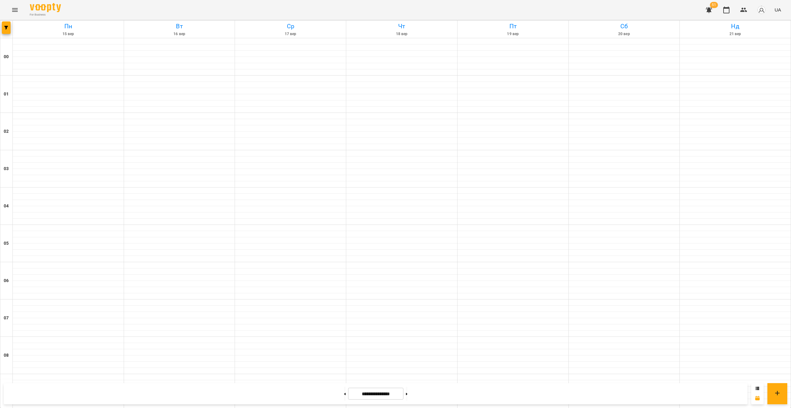
scroll to position [554, 0]
click at [9, 7] on button "Menu" at bounding box center [14, 9] width 15 height 15
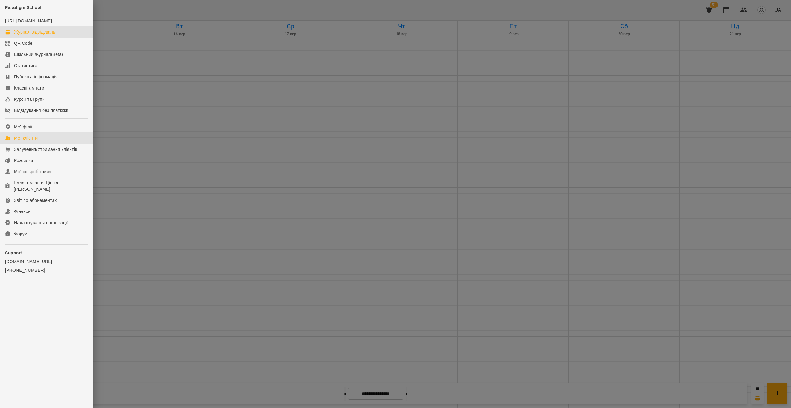
click at [30, 141] on div "Мої клієнти" at bounding box center [26, 138] width 24 height 6
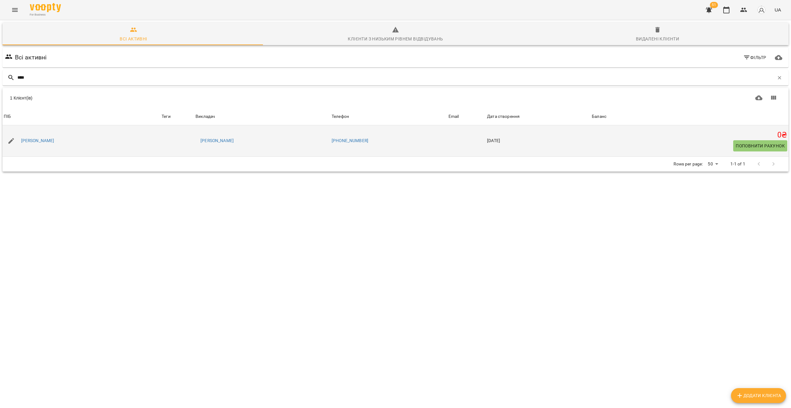
type input "****"
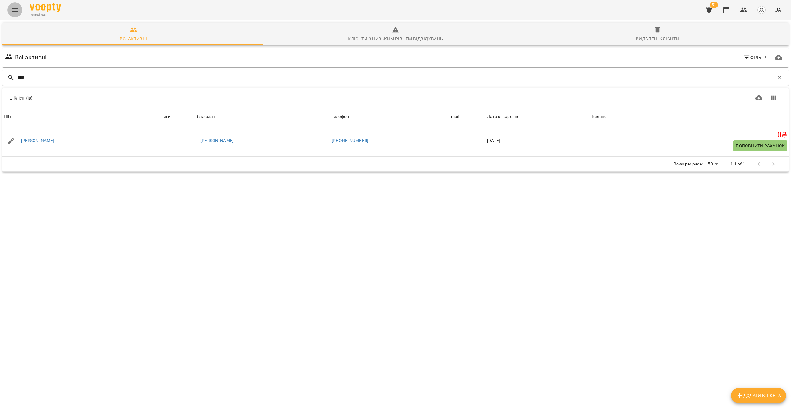
click at [17, 10] on icon "Menu" at bounding box center [15, 10] width 6 height 4
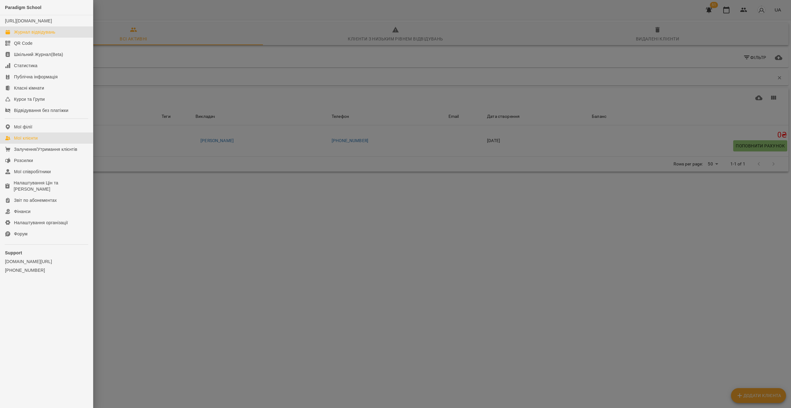
click at [47, 35] on div "Журнал відвідувань" at bounding box center [34, 32] width 41 height 6
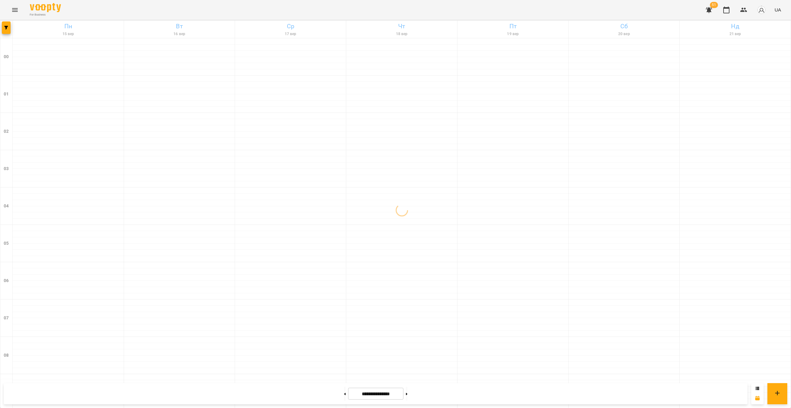
scroll to position [554, 0]
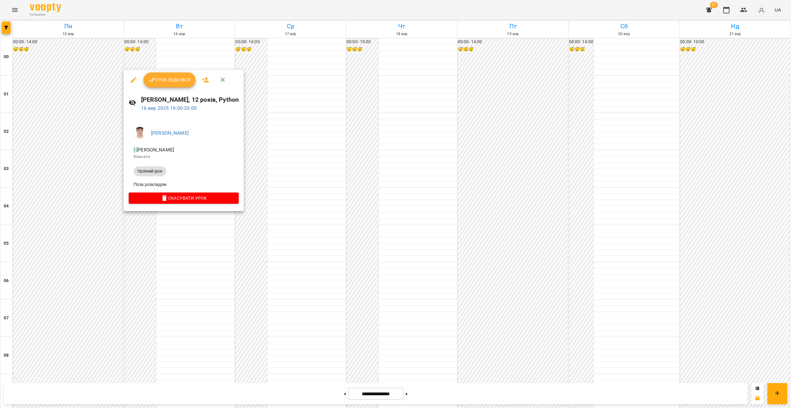
click at [287, 219] on div at bounding box center [395, 204] width 791 height 408
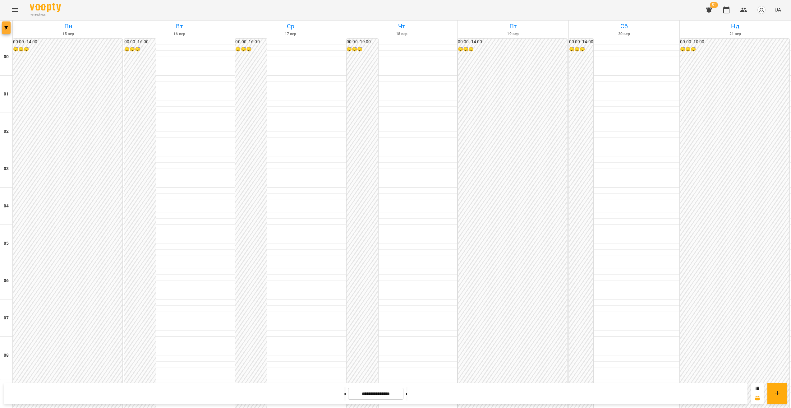
click at [7, 26] on icon "button" at bounding box center [6, 28] width 4 height 4
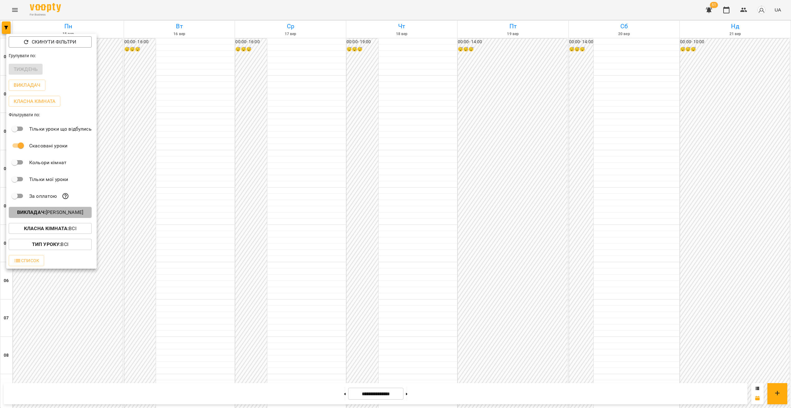
click at [59, 210] on p "Викладач : [PERSON_NAME]" at bounding box center [50, 212] width 66 height 7
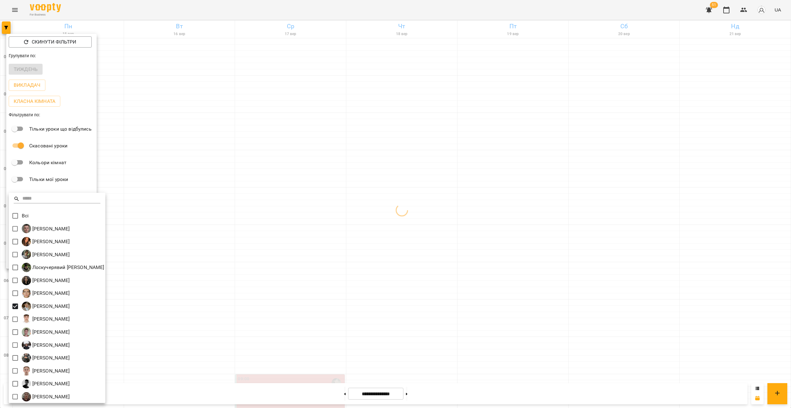
click at [384, 256] on div at bounding box center [395, 204] width 791 height 408
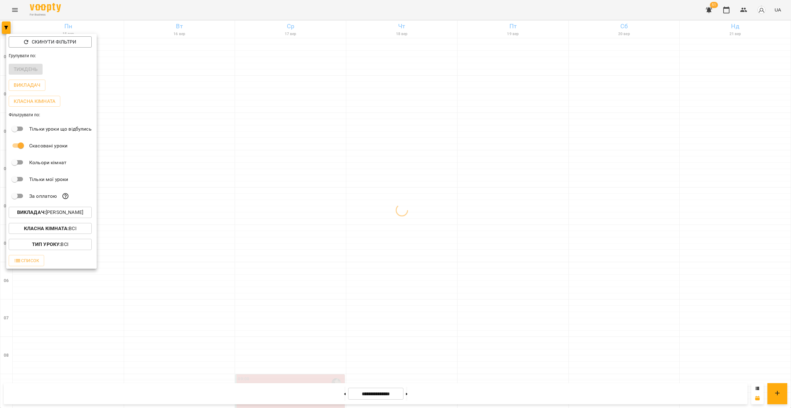
click at [315, 177] on div at bounding box center [395, 204] width 791 height 408
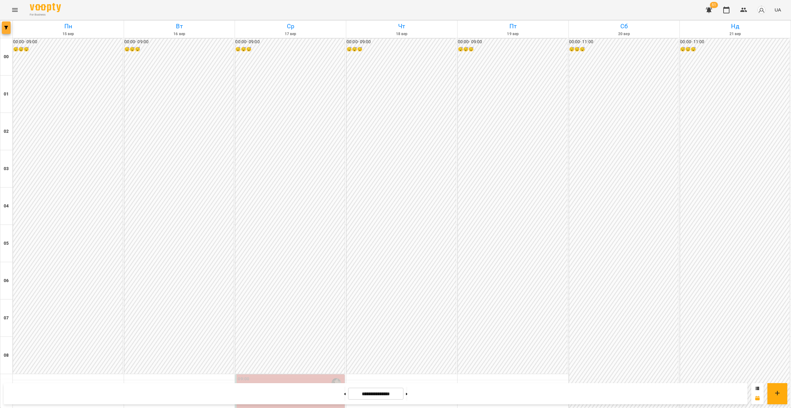
click at [3, 32] on button "button" at bounding box center [6, 27] width 9 height 12
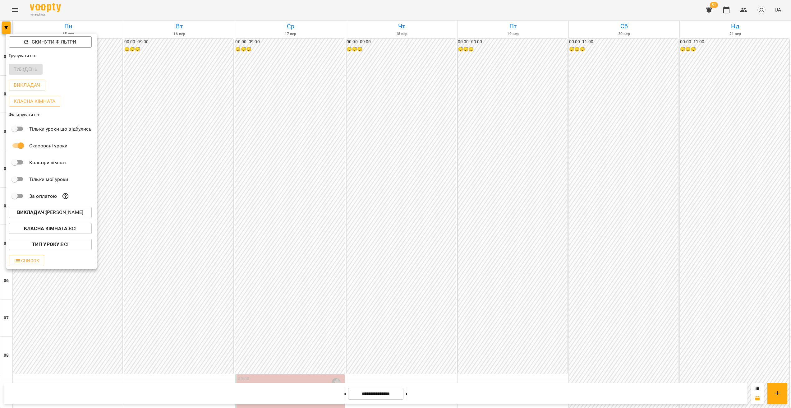
click at [57, 216] on p "Викладач : [PERSON_NAME]" at bounding box center [50, 212] width 66 height 7
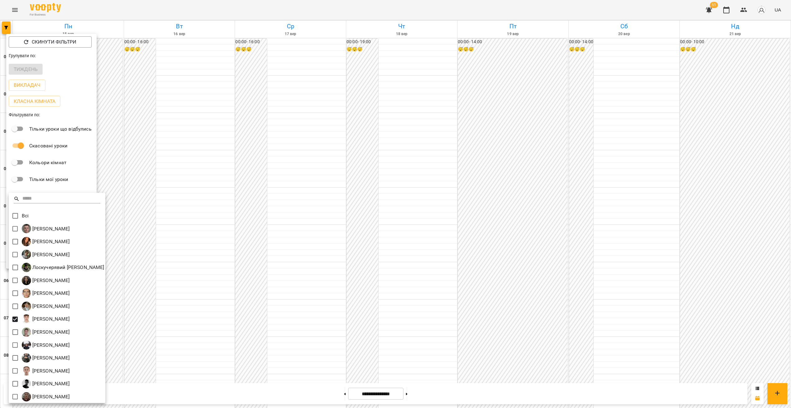
click at [214, 245] on div at bounding box center [395, 204] width 791 height 408
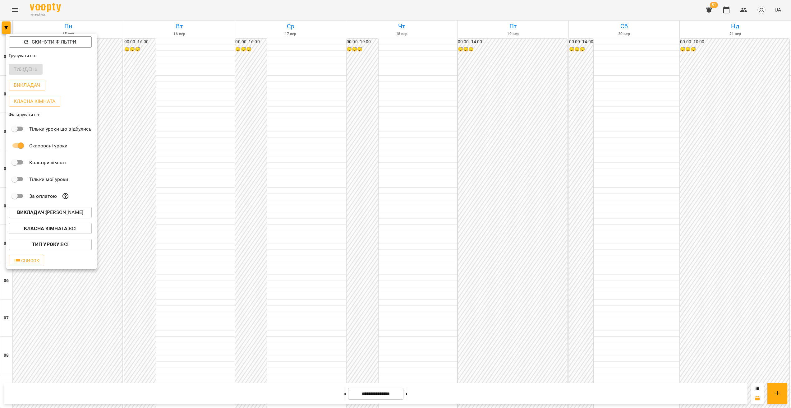
click at [145, 213] on div at bounding box center [395, 204] width 791 height 408
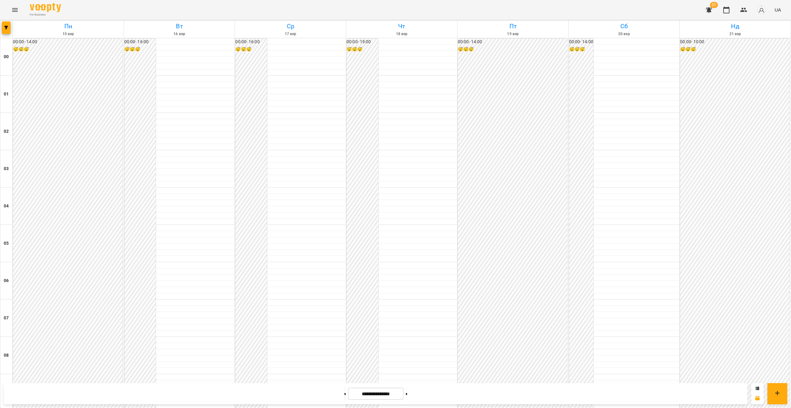
click at [162, 217] on div "Скинути фільтри Групувати по: Тиждень Викладач Класна кімната Фільтрувати по: Т…" at bounding box center [395, 204] width 791 height 408
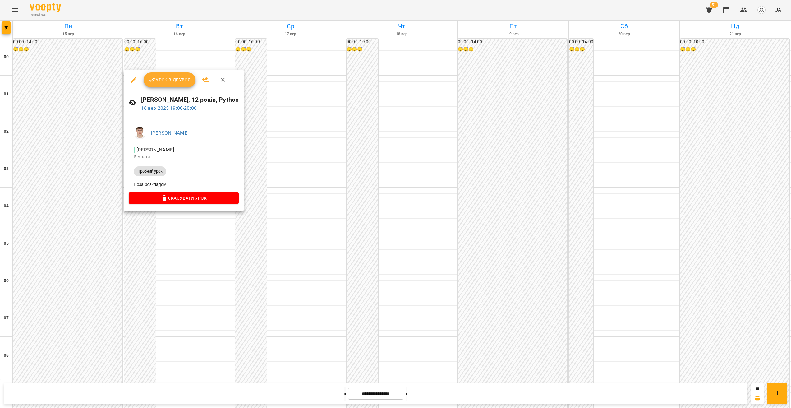
click at [134, 83] on icon "button" at bounding box center [133, 79] width 7 height 7
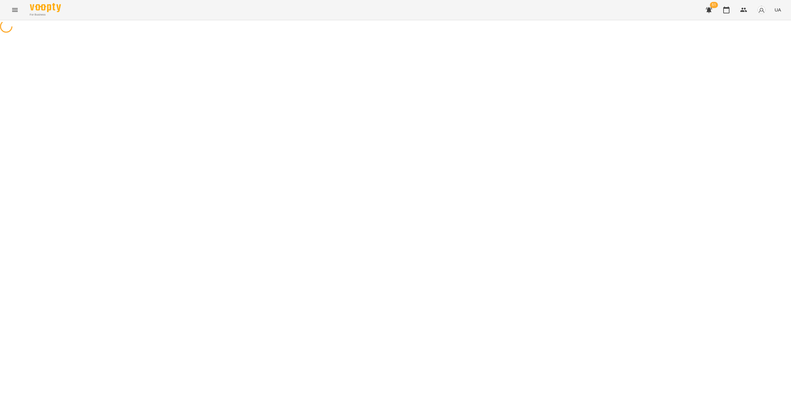
select select "**********"
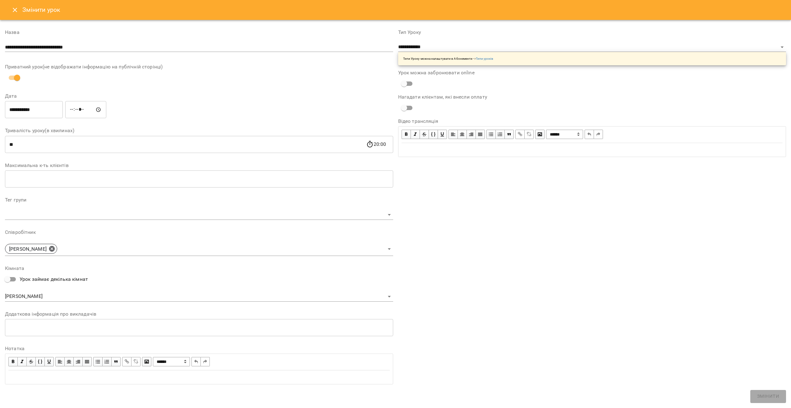
click at [44, 112] on input "**********" at bounding box center [34, 109] width 58 height 17
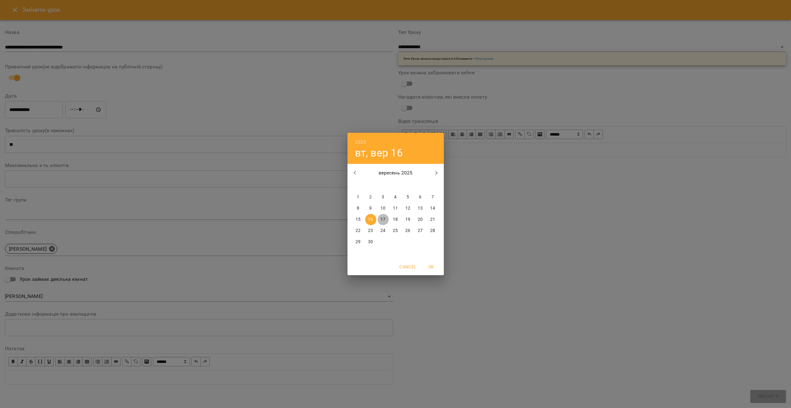
click at [384, 223] on button "17" at bounding box center [383, 219] width 11 height 11
type input "**********"
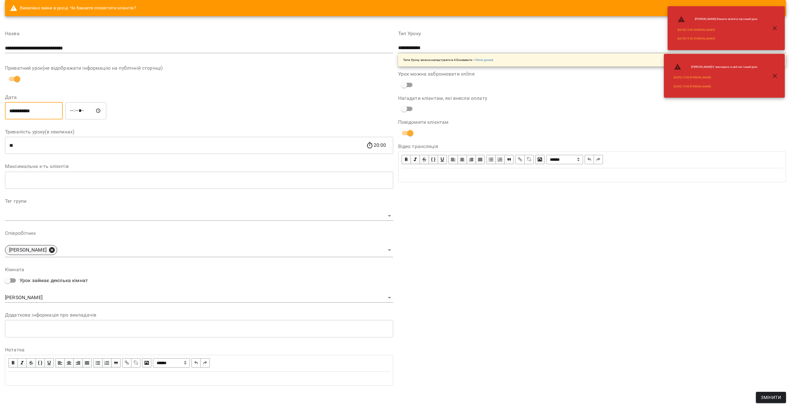
click at [55, 250] on icon at bounding box center [51, 250] width 7 height 7
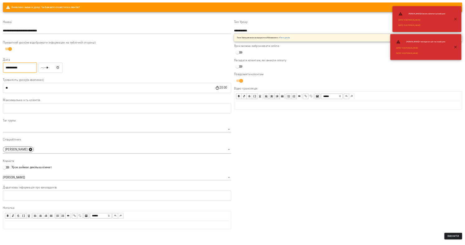
scroll to position [21, 0]
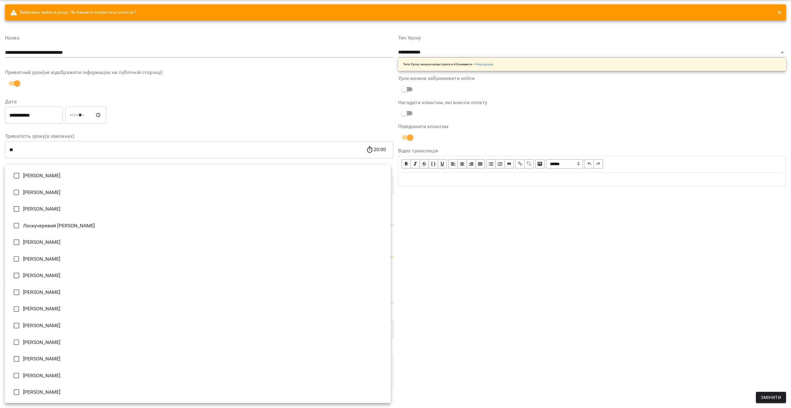
type input "**********"
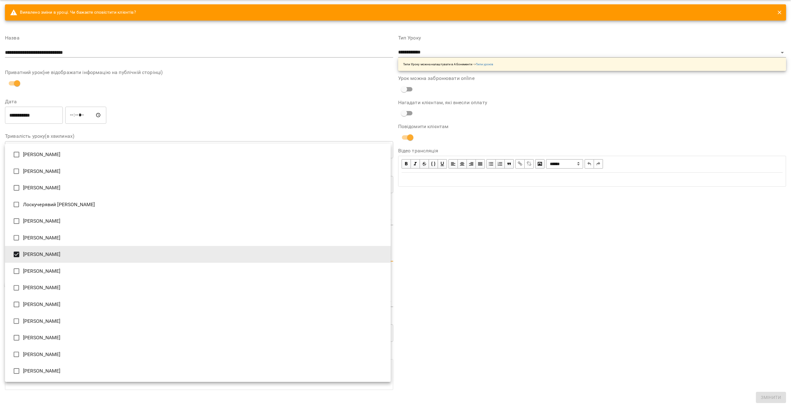
click at [529, 274] on div at bounding box center [395, 204] width 791 height 408
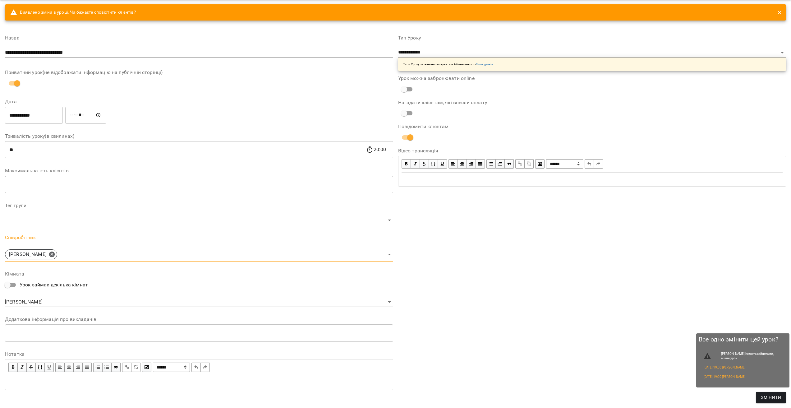
click at [771, 395] on span "Змінити" at bounding box center [771, 397] width 20 height 7
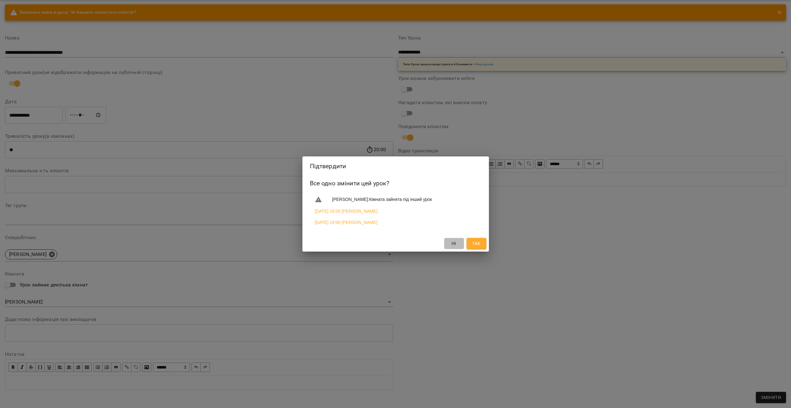
click at [454, 248] on button "Ні" at bounding box center [454, 243] width 20 height 11
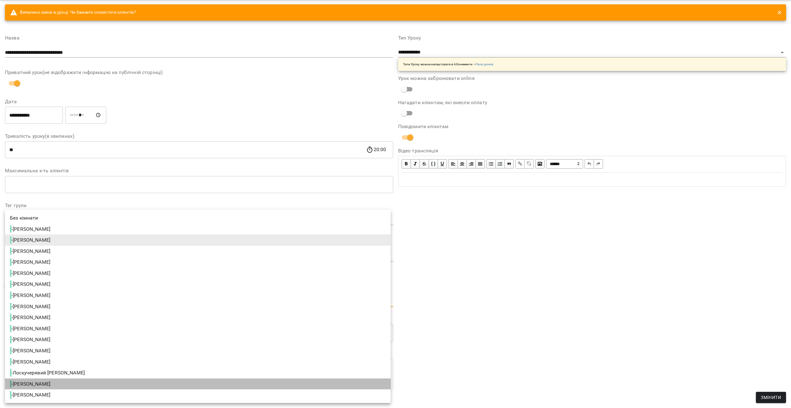
click at [52, 386] on span "- [PERSON_NAME]" at bounding box center [31, 383] width 42 height 7
type input "**********"
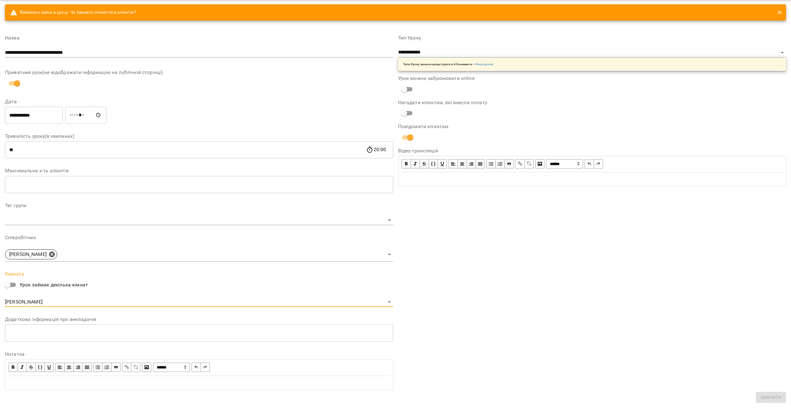
click at [594, 346] on div "**********" at bounding box center [592, 212] width 393 height 369
click at [770, 391] on button "Змінити" at bounding box center [768, 396] width 36 height 13
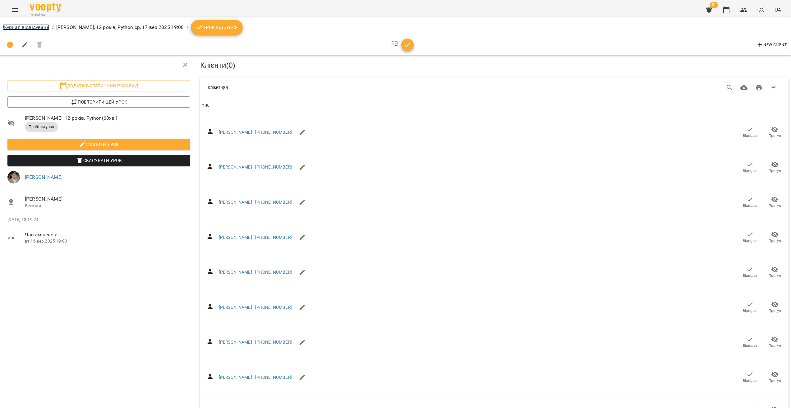
click at [21, 26] on link "Журнал відвідувань" at bounding box center [25, 27] width 47 height 6
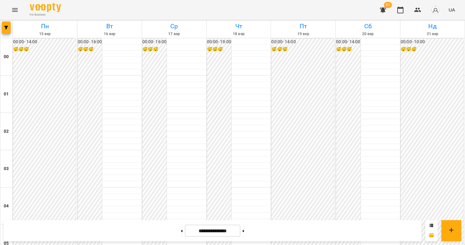
scroll to position [530, 0]
click at [6, 31] on button "button" at bounding box center [6, 27] width 9 height 12
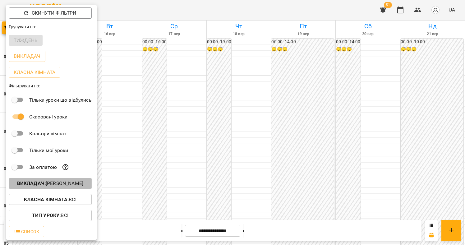
click at [60, 185] on p "Викладач : [PERSON_NAME]" at bounding box center [50, 183] width 66 height 7
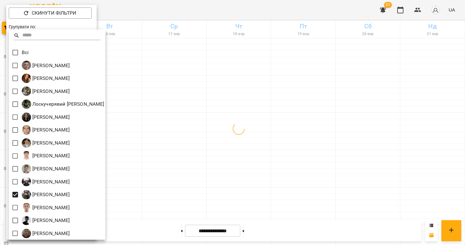
click at [290, 181] on div at bounding box center [232, 122] width 465 height 245
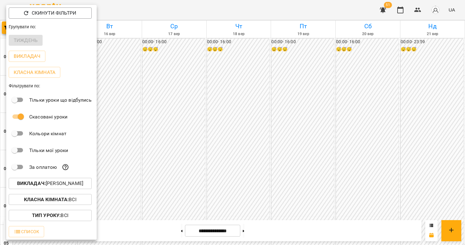
click at [290, 181] on div at bounding box center [232, 122] width 465 height 245
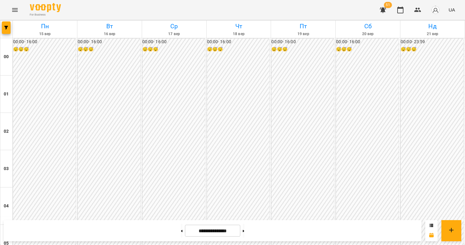
scroll to position [568, 0]
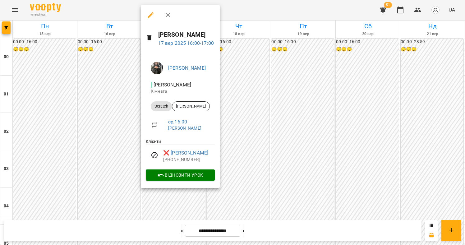
click at [119, 129] on div at bounding box center [232, 122] width 465 height 245
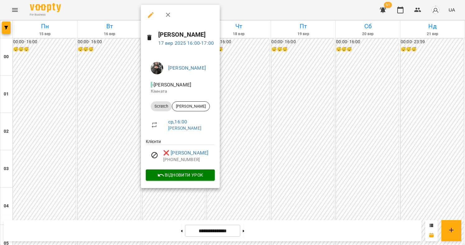
click at [108, 125] on div at bounding box center [232, 122] width 465 height 245
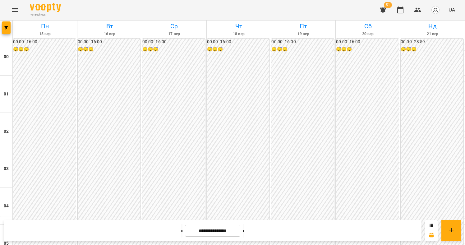
scroll to position [590, 0]
click at [7, 30] on button "button" at bounding box center [6, 27] width 9 height 12
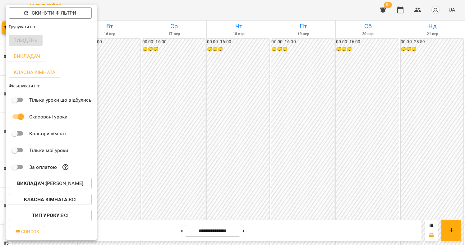
click at [72, 184] on p "Викладач : [PERSON_NAME]" at bounding box center [50, 183] width 66 height 7
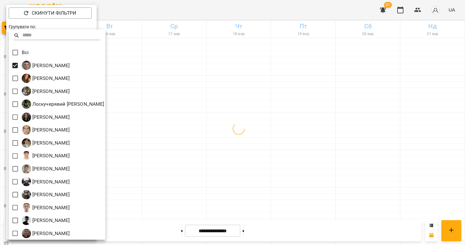
click at [266, 177] on div at bounding box center [232, 122] width 465 height 245
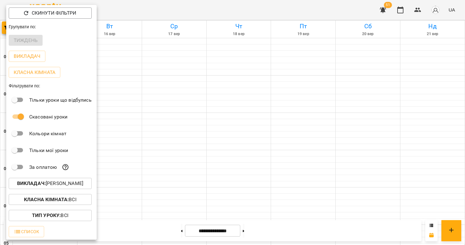
click at [266, 177] on div at bounding box center [232, 122] width 465 height 245
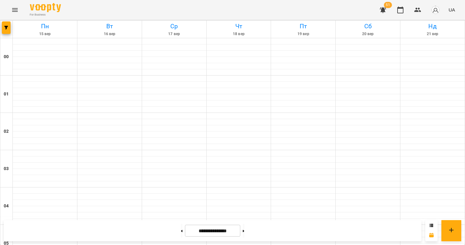
scroll to position [381, 0]
click at [13, 16] on button "Menu" at bounding box center [14, 9] width 15 height 15
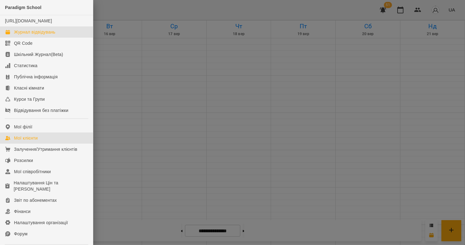
click at [55, 141] on link "Мої клієнти" at bounding box center [46, 137] width 93 height 11
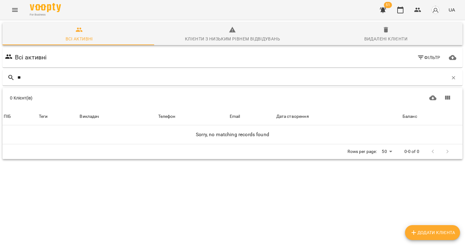
type input "*"
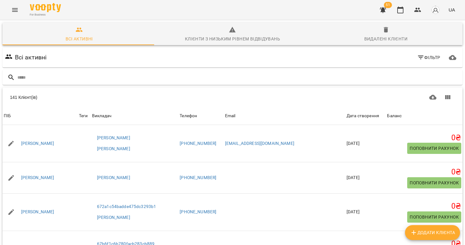
click at [365, 30] on span "Видалені клієнти" at bounding box center [386, 34] width 146 height 17
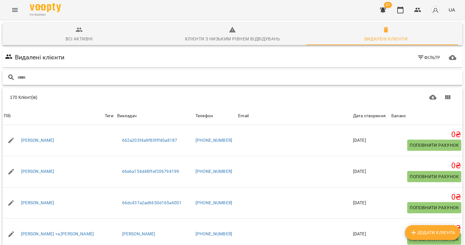
click at [88, 77] on input "text" at bounding box center [238, 77] width 443 height 10
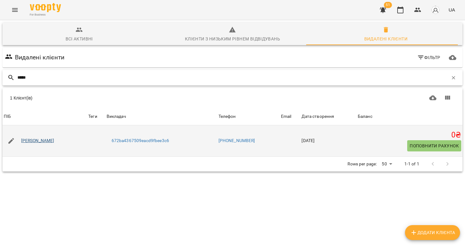
type input "*****"
click at [50, 139] on link "[PERSON_NAME]" at bounding box center [37, 141] width 33 height 6
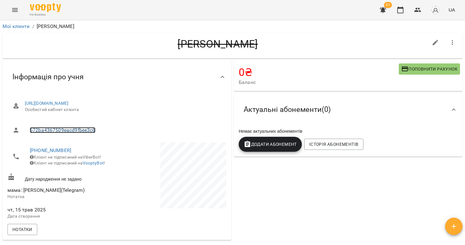
click at [75, 131] on link "672ba4367509eacd9fbee3c6" at bounding box center [63, 130] width 66 height 6
click at [449, 41] on icon "button" at bounding box center [452, 42] width 7 height 7
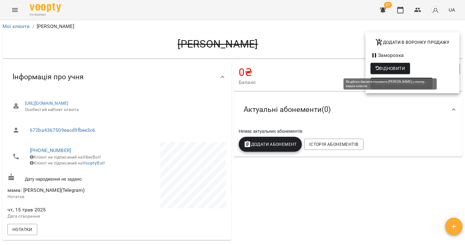
click at [400, 67] on span "Відновити" at bounding box center [391, 68] width 30 height 7
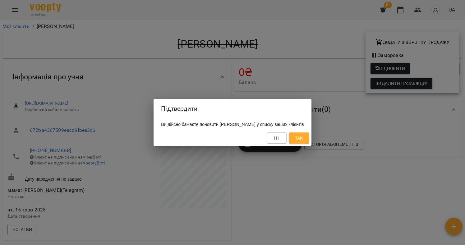
click at [303, 136] on span "Так" at bounding box center [299, 137] width 8 height 7
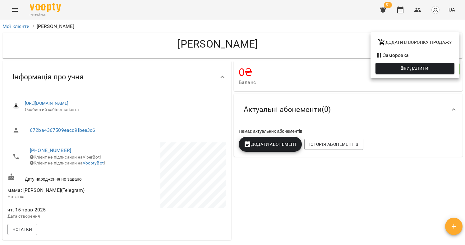
click at [300, 49] on div at bounding box center [232, 122] width 465 height 245
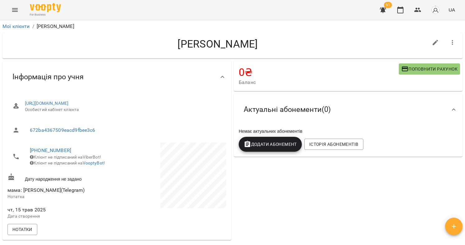
drag, startPoint x: 270, startPoint y: 47, endPoint x: 159, endPoint y: 46, distance: 111.0
click at [159, 46] on h4 "[PERSON_NAME]" at bounding box center [217, 44] width 421 height 13
drag, startPoint x: 249, startPoint y: 42, endPoint x: 244, endPoint y: 44, distance: 4.9
click at [249, 42] on h4 "[PERSON_NAME]" at bounding box center [217, 44] width 421 height 13
